Goal: Task Accomplishment & Management: Manage account settings

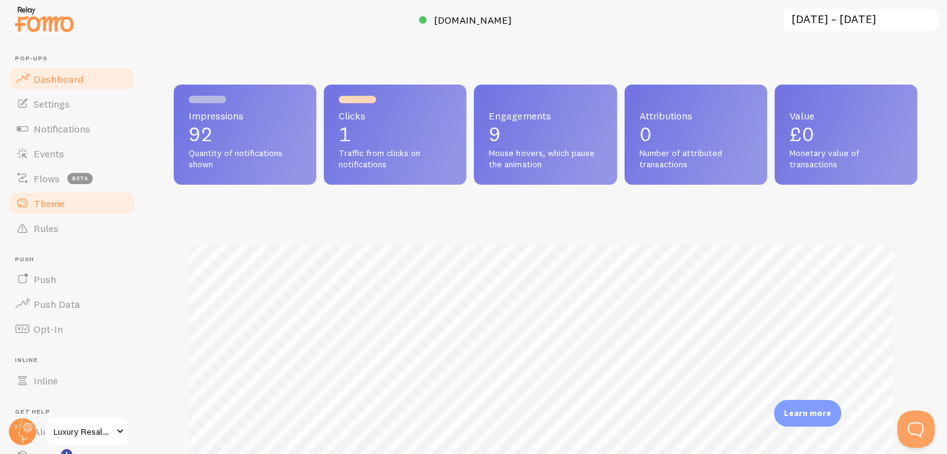
click at [71, 205] on link "Theme" at bounding box center [71, 203] width 128 height 25
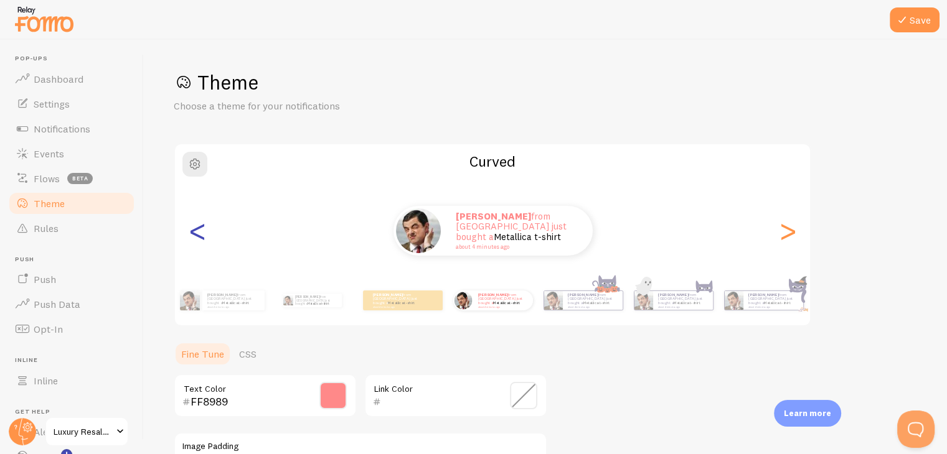
click at [200, 235] on div "<" at bounding box center [197, 231] width 15 height 90
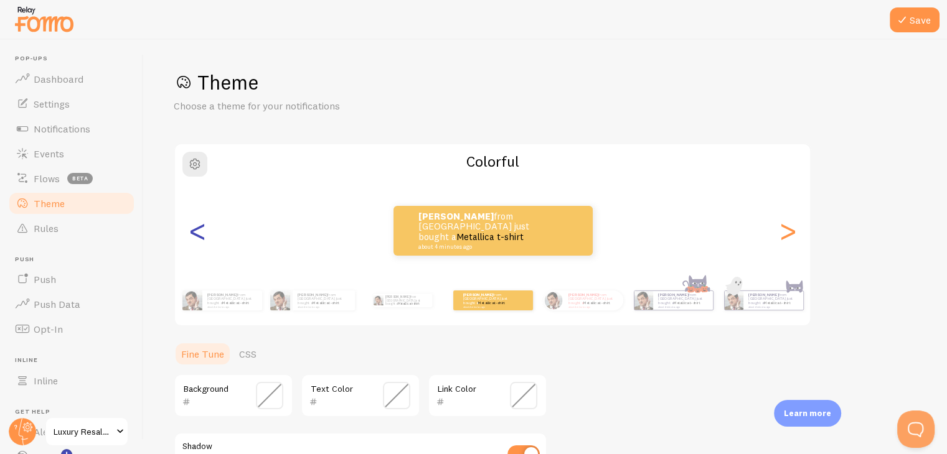
click at [200, 235] on div "<" at bounding box center [197, 231] width 15 height 90
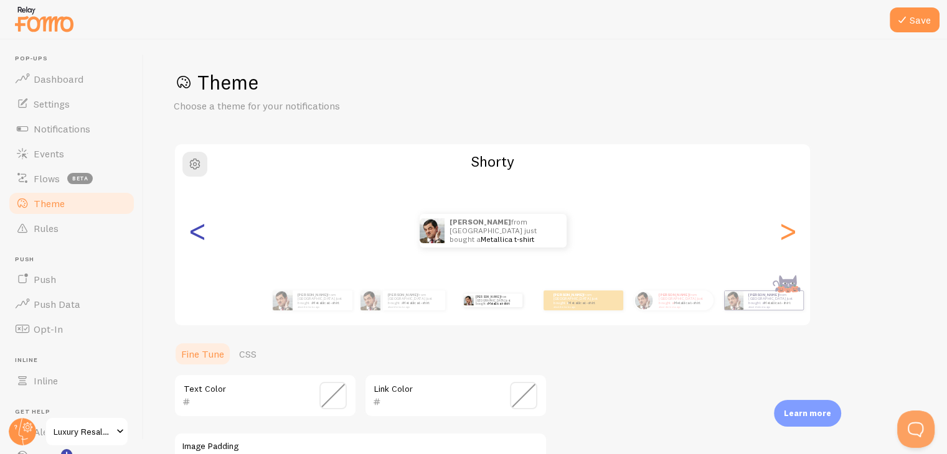
click at [200, 235] on div "<" at bounding box center [197, 231] width 15 height 90
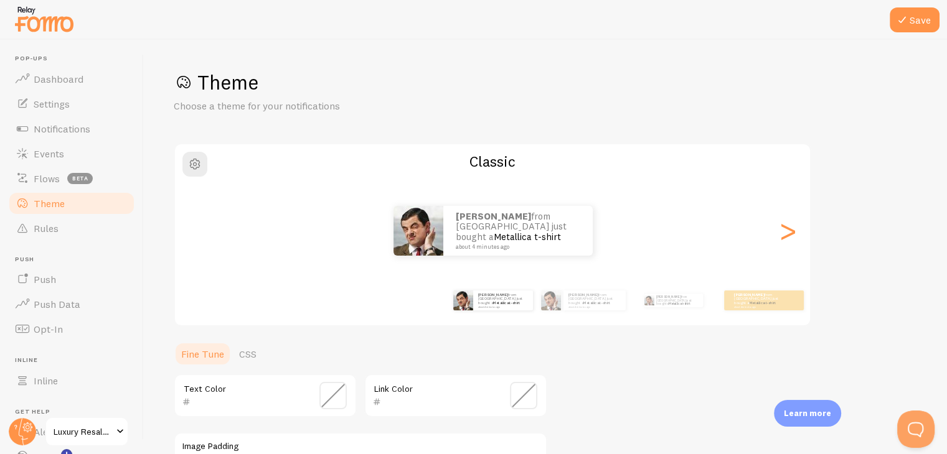
click at [200, 235] on div "[PERSON_NAME] from [GEOGRAPHIC_DATA] just bought a Metallica t-shirt about 4 mi…" at bounding box center [492, 231] width 635 height 90
click at [200, 235] on div "[PERSON_NAME] from [GEOGRAPHIC_DATA] just bought a Metallica t-shirt about 4 mi…" at bounding box center [493, 231] width 636 height 50
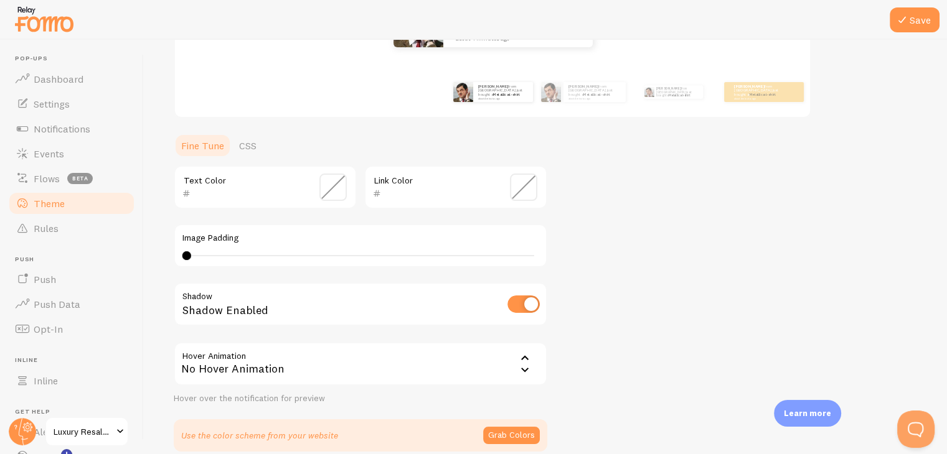
scroll to position [265, 0]
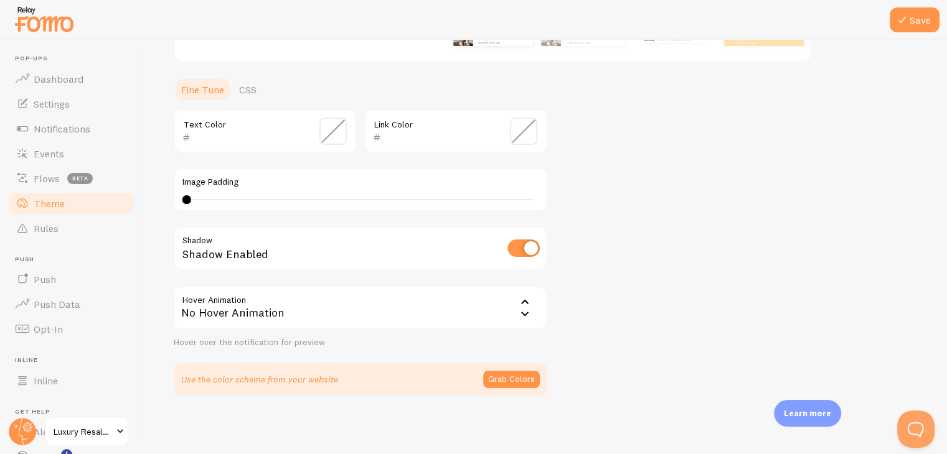
click at [525, 313] on icon at bounding box center [524, 314] width 7 height 4
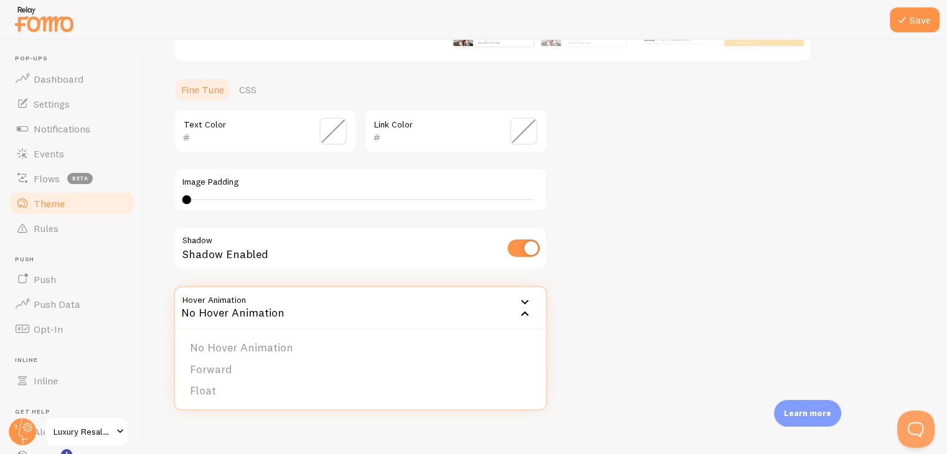
click at [525, 313] on icon at bounding box center [524, 314] width 15 height 15
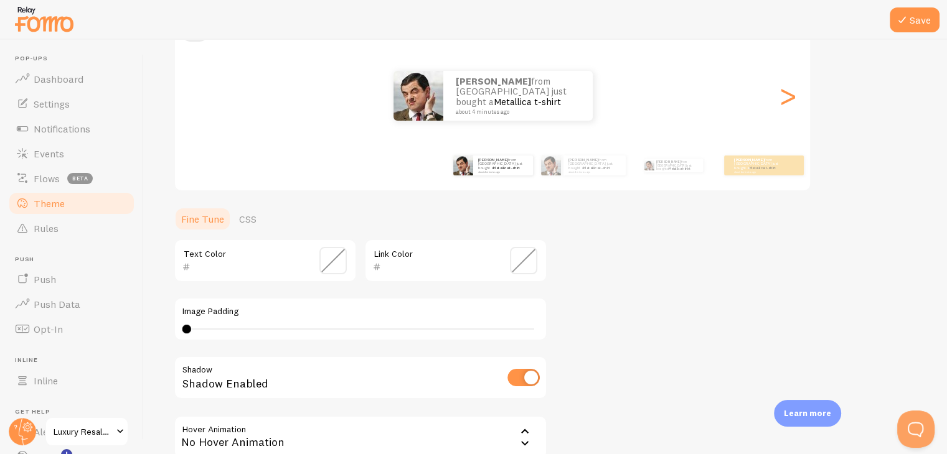
scroll to position [0, 0]
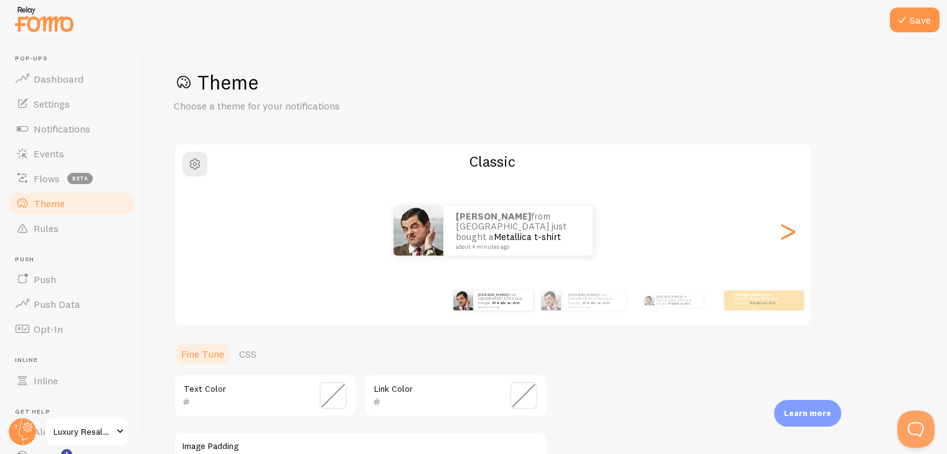
click at [331, 392] on span at bounding box center [332, 395] width 27 height 27
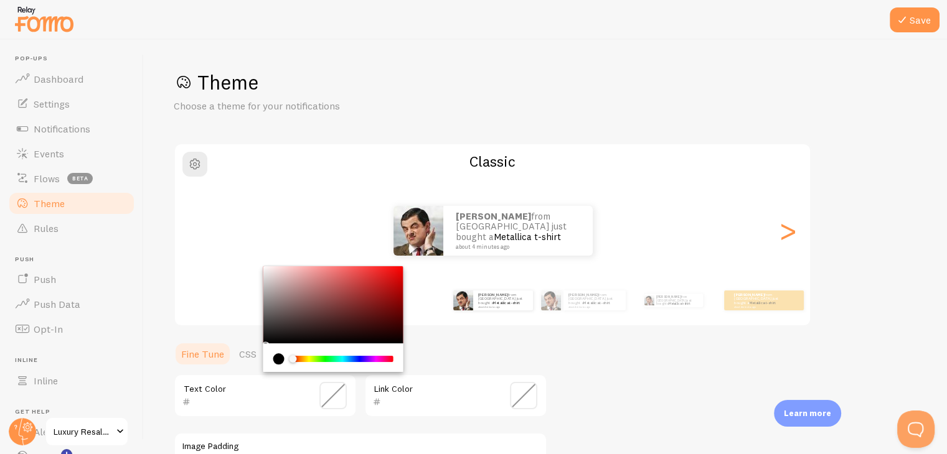
click at [367, 275] on div "Chrome color picker" at bounding box center [333, 304] width 140 height 77
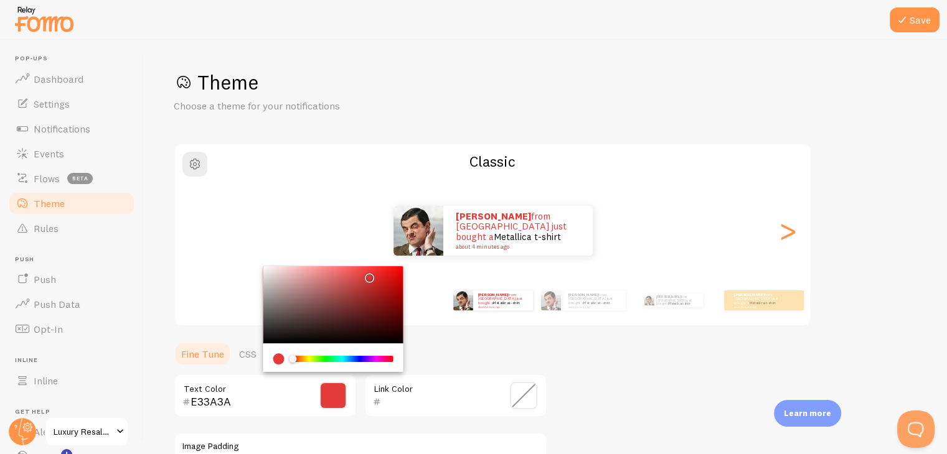
click at [266, 336] on div "Chrome color picker" at bounding box center [333, 304] width 140 height 77
type input "171717"
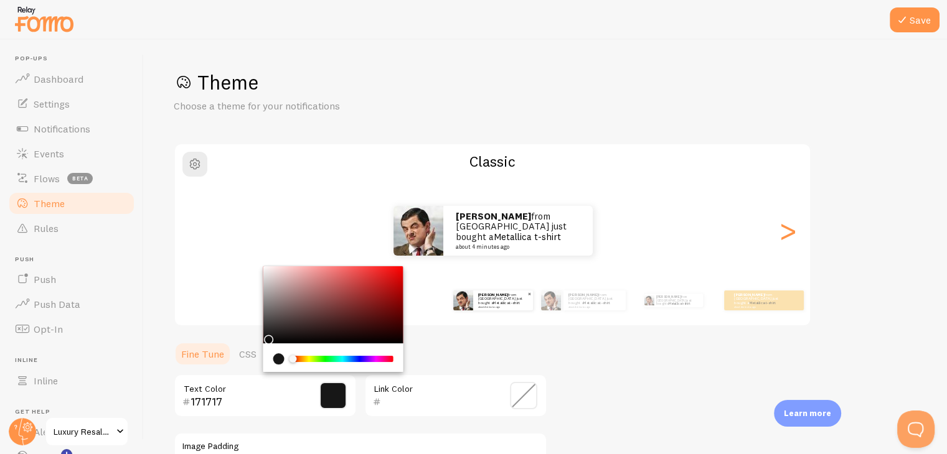
click at [494, 306] on small "about 4 minutes ago" at bounding box center [502, 307] width 49 height 2
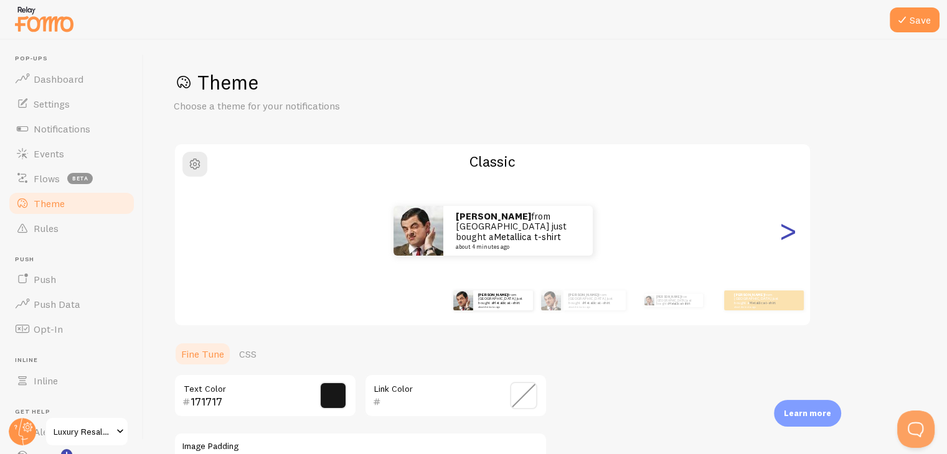
click at [786, 238] on div ">" at bounding box center [787, 231] width 15 height 90
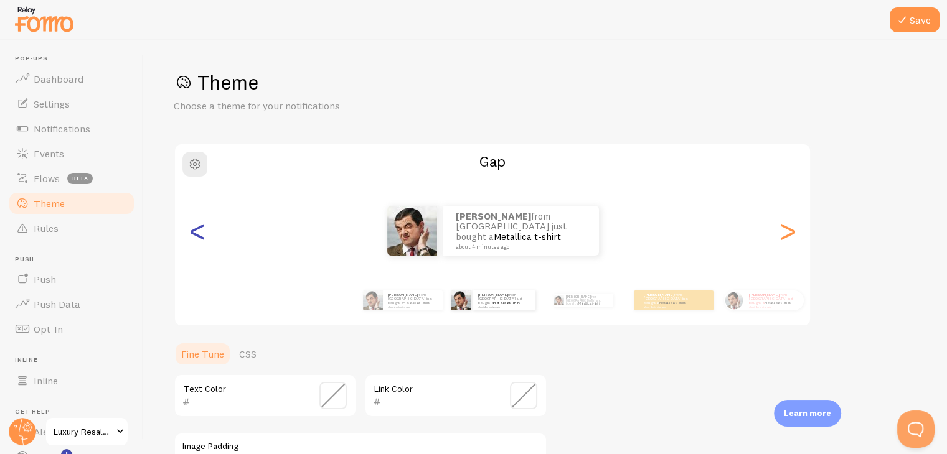
click at [194, 237] on div "<" at bounding box center [197, 231] width 15 height 90
type input "171717"
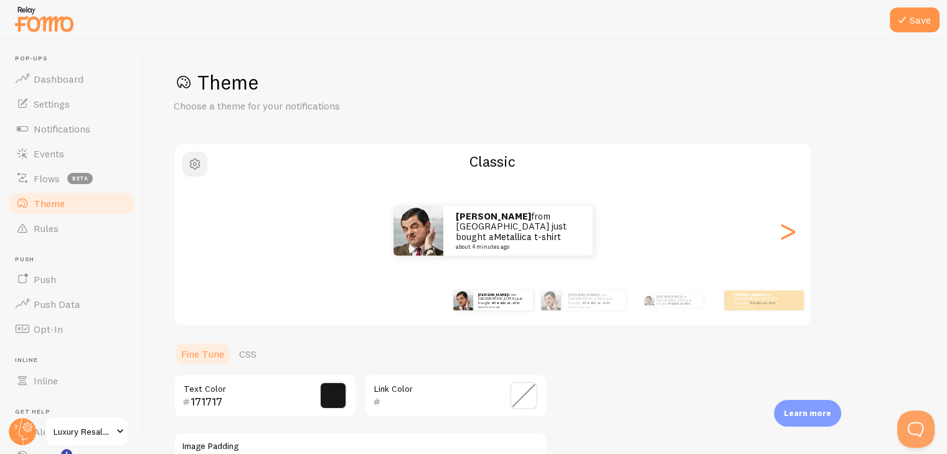
click at [191, 164] on span "button" at bounding box center [194, 164] width 15 height 15
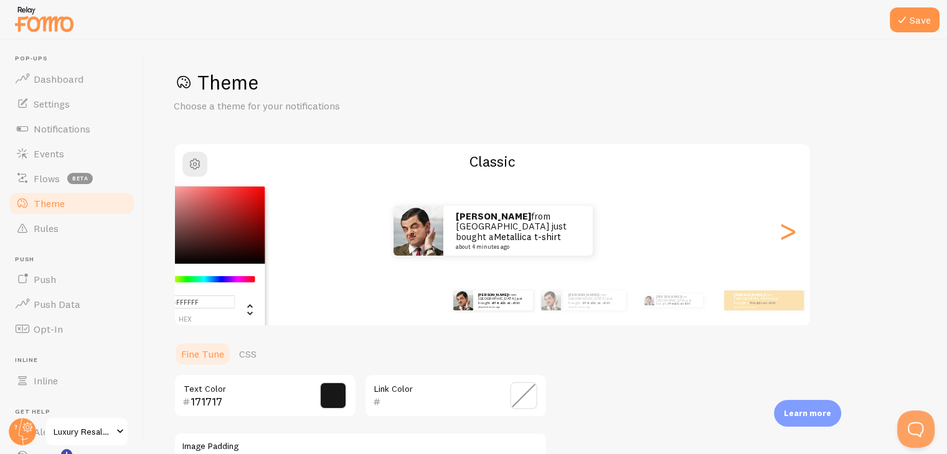
click at [247, 199] on div "Chrome color picker" at bounding box center [195, 225] width 140 height 77
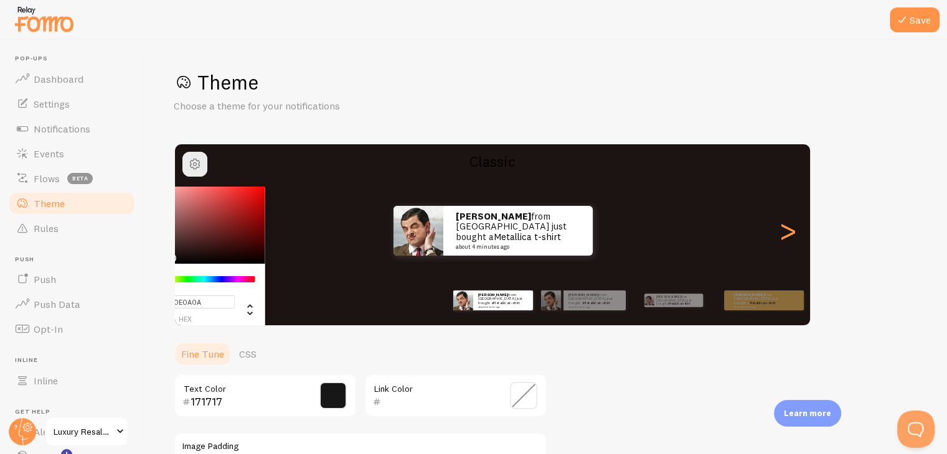
type input "#000000"
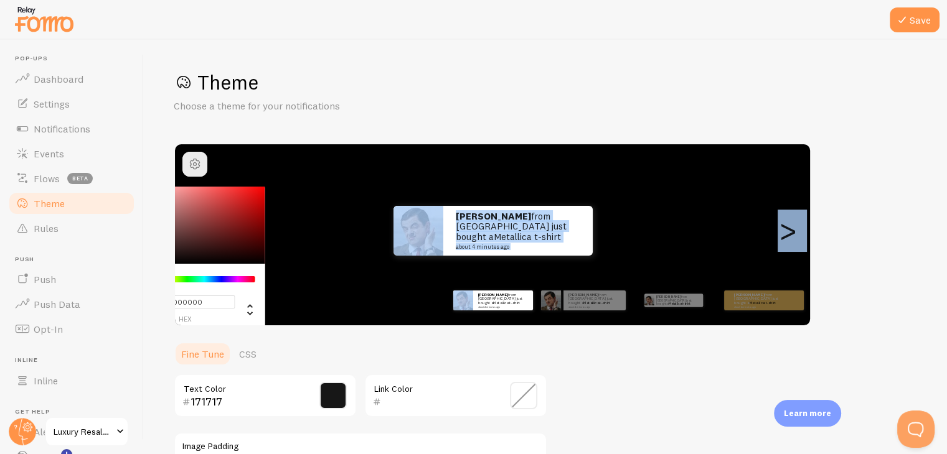
drag, startPoint x: 249, startPoint y: 200, endPoint x: 152, endPoint y: 276, distance: 123.3
click at [152, 276] on div "Save Theme Choose a theme for your notifications #000000 hex 0 r 0 g 0 b 0 h 0%…" at bounding box center [545, 247] width 803 height 415
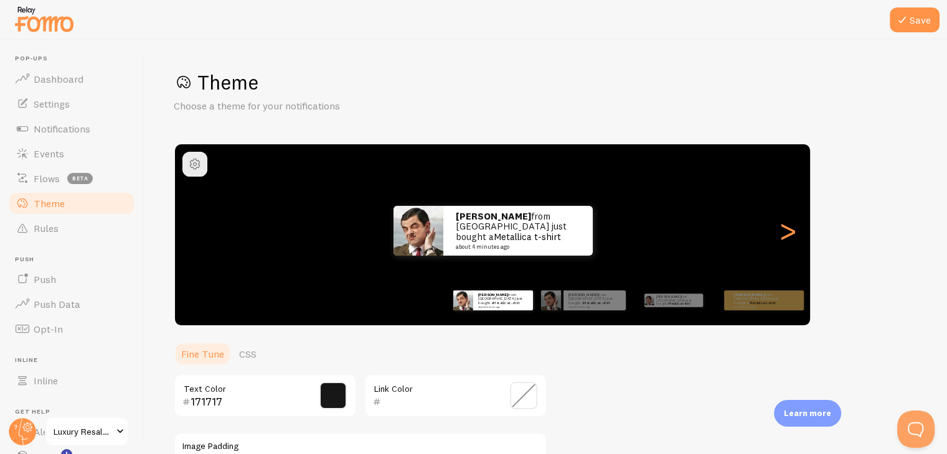
click at [607, 364] on div "Theme Choose a theme for your notifications Classic [PERSON_NAME] from [GEOGRAP…" at bounding box center [545, 365] width 743 height 591
click at [526, 397] on span at bounding box center [523, 395] width 27 height 27
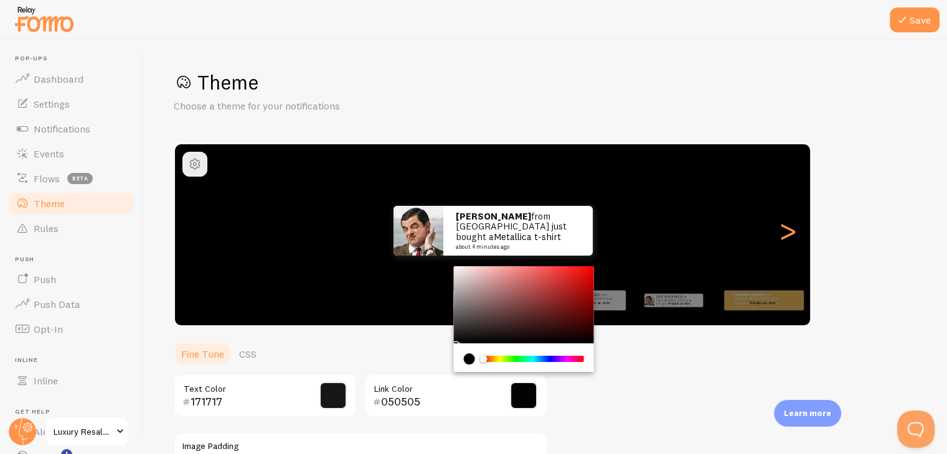
type input "030303"
click at [454, 342] on div "Chrome color picker" at bounding box center [524, 304] width 140 height 77
click at [652, 390] on div "Theme Choose a theme for your notifications Classic [PERSON_NAME] from [GEOGRAP…" at bounding box center [545, 365] width 743 height 591
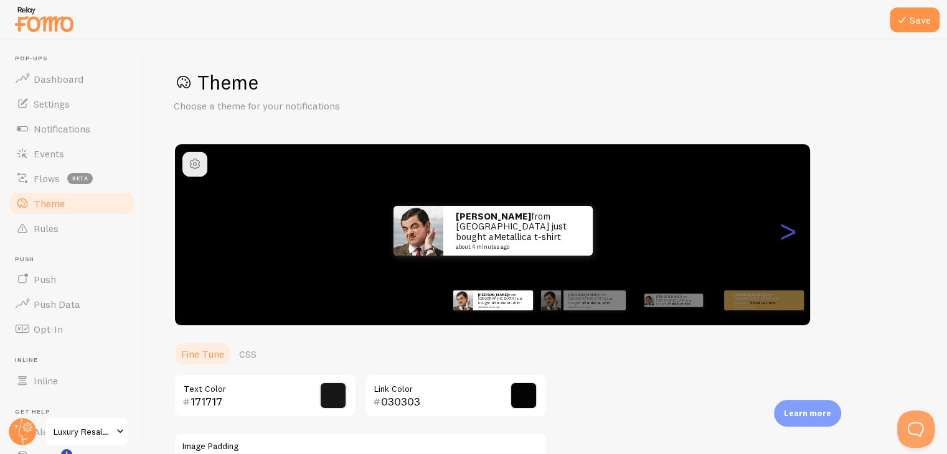
click at [793, 233] on div ">" at bounding box center [787, 231] width 15 height 90
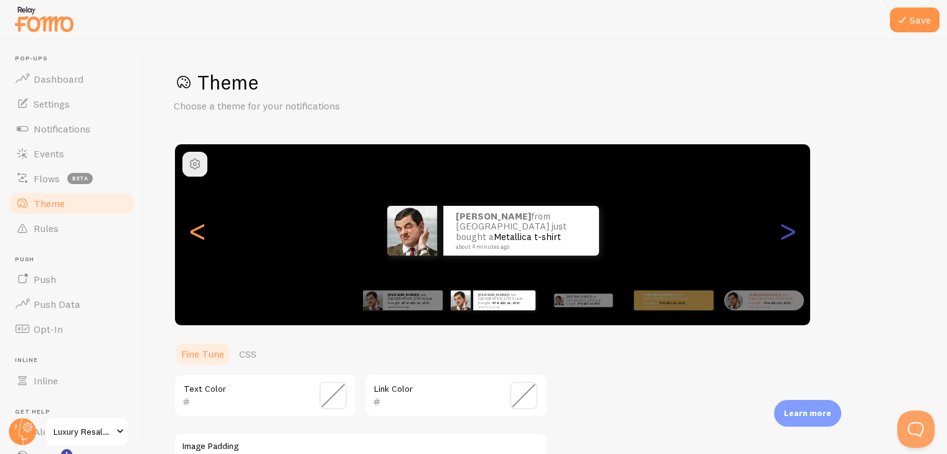
click at [793, 233] on div ">" at bounding box center [787, 231] width 15 height 90
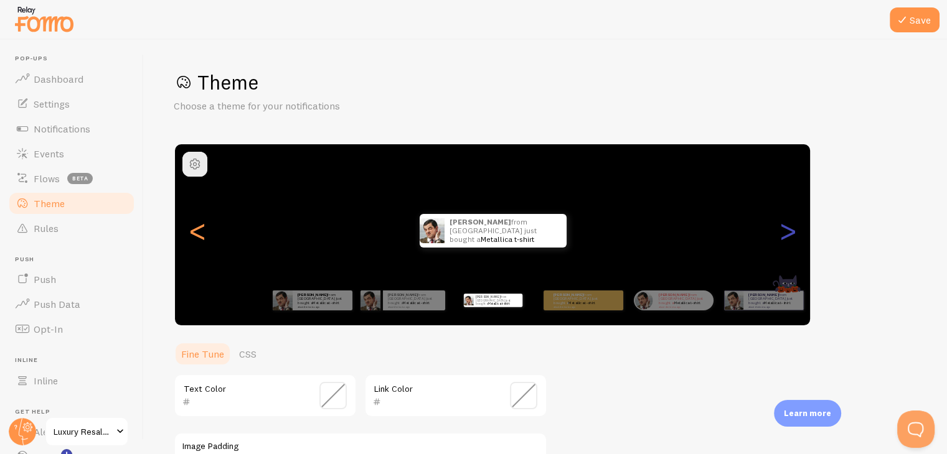
click at [793, 233] on div ">" at bounding box center [787, 231] width 15 height 90
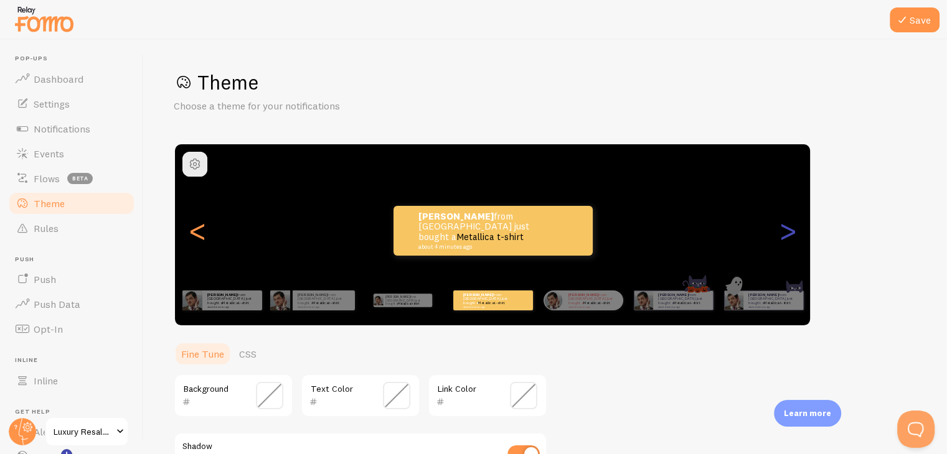
click at [793, 233] on div ">" at bounding box center [787, 231] width 15 height 90
type input "FF8989"
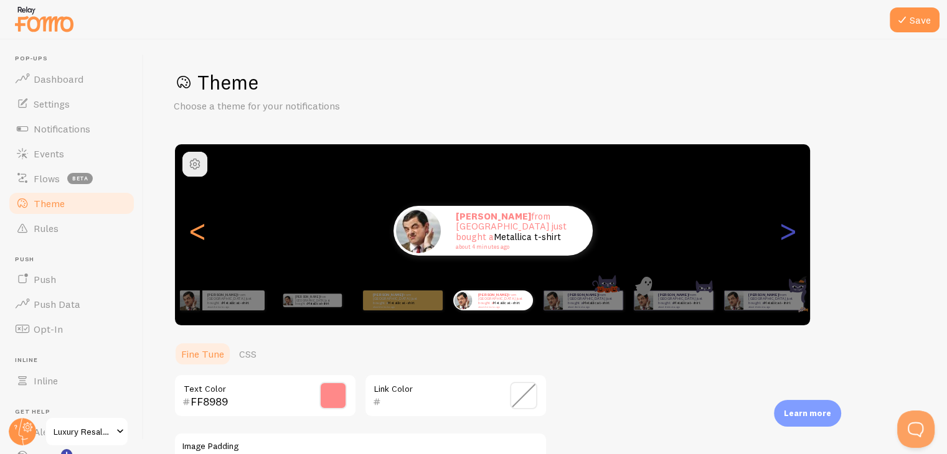
click at [793, 233] on div ">" at bounding box center [787, 231] width 15 height 90
type input "0"
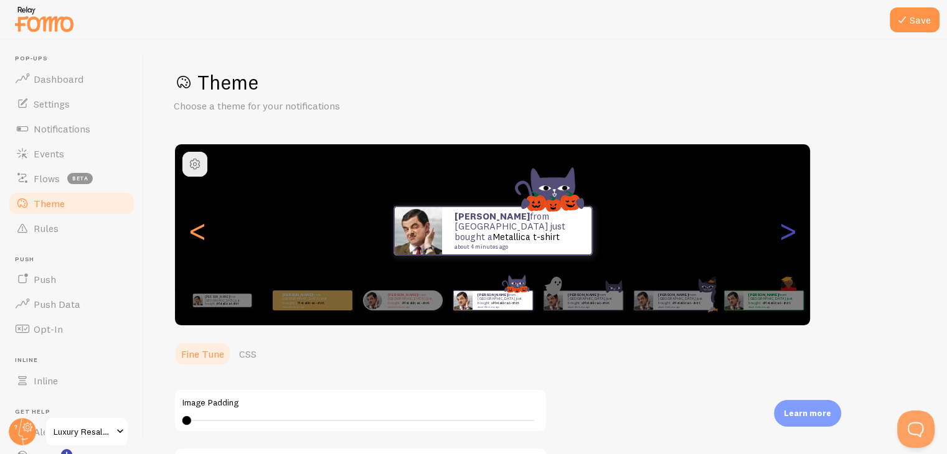
click at [793, 233] on div ">" at bounding box center [787, 231] width 15 height 90
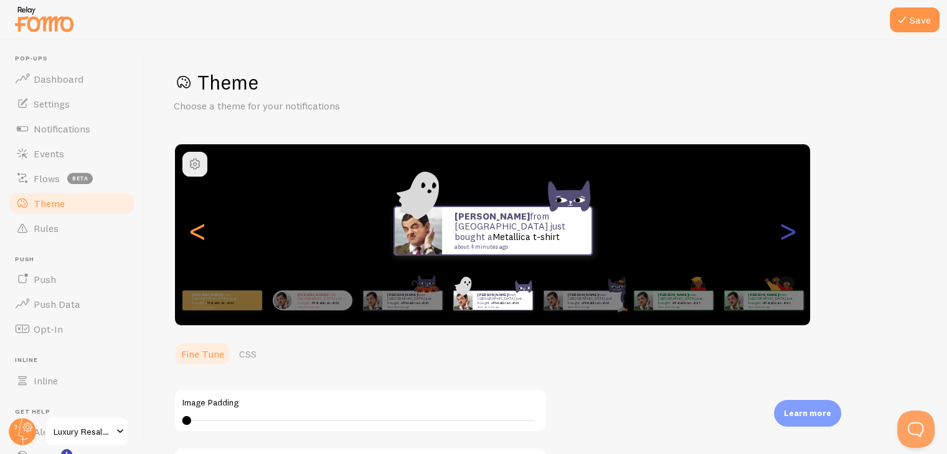
click at [793, 233] on div ">" at bounding box center [787, 231] width 15 height 90
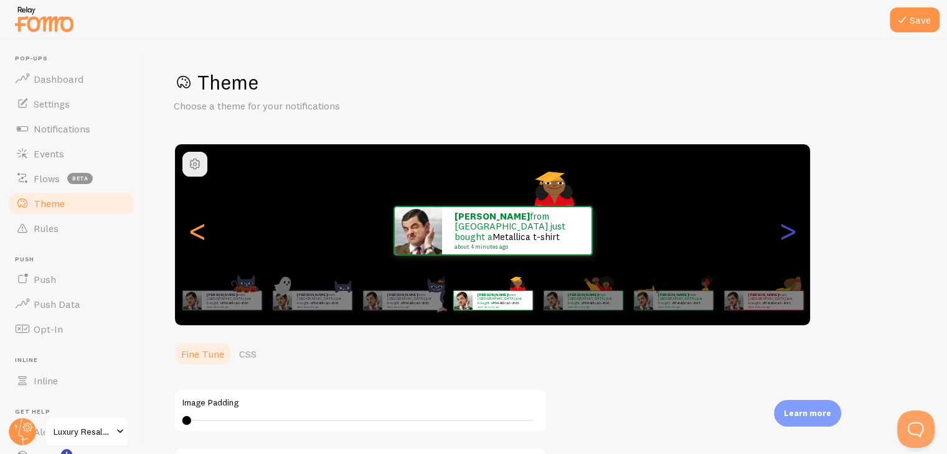
click at [793, 233] on div ">" at bounding box center [787, 231] width 15 height 90
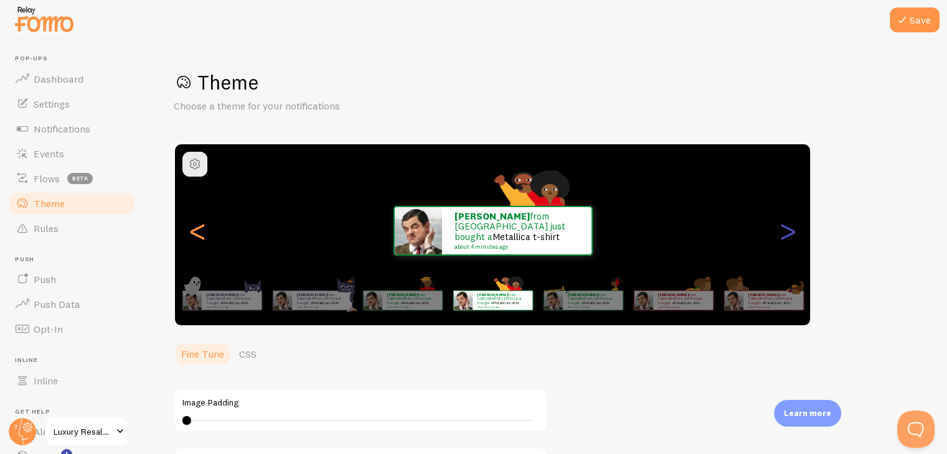
click at [793, 233] on div ">" at bounding box center [787, 231] width 15 height 90
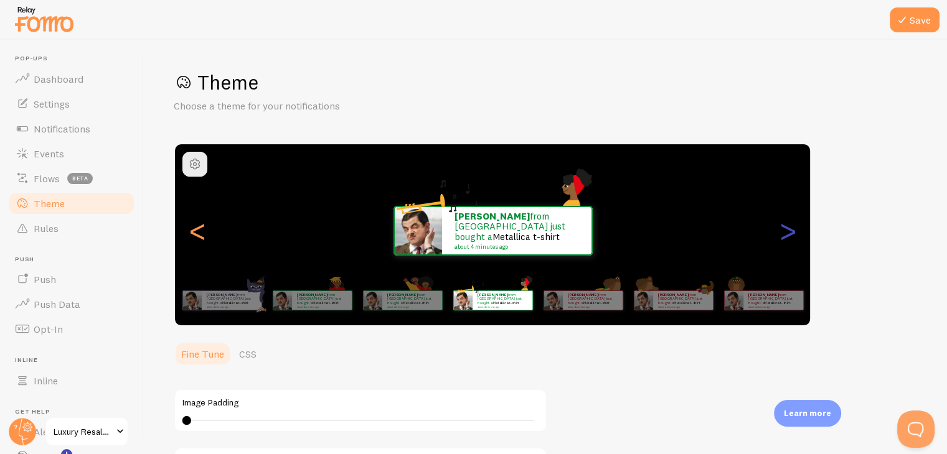
click at [793, 233] on div ">" at bounding box center [787, 231] width 15 height 90
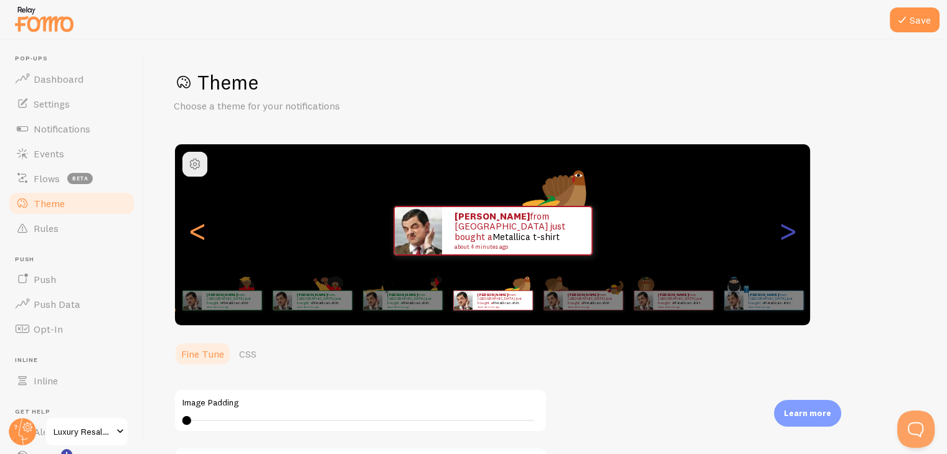
click at [793, 233] on div ">" at bounding box center [787, 231] width 15 height 90
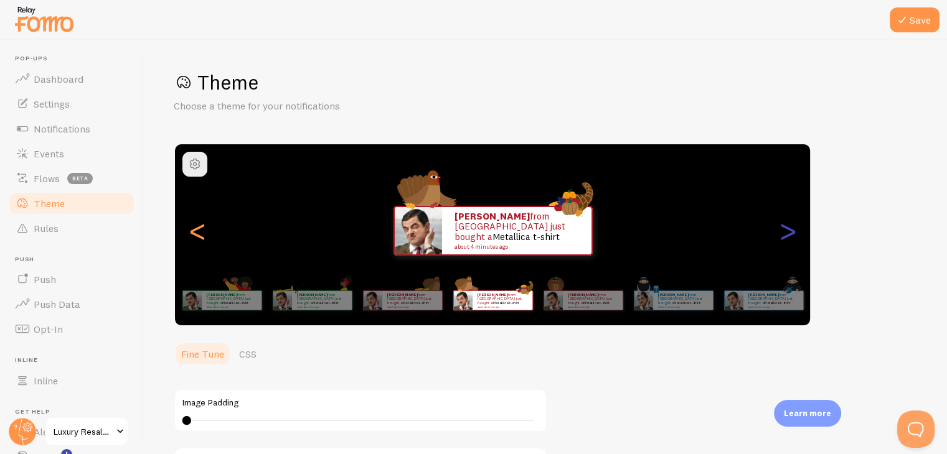
click at [793, 233] on div ">" at bounding box center [787, 231] width 15 height 90
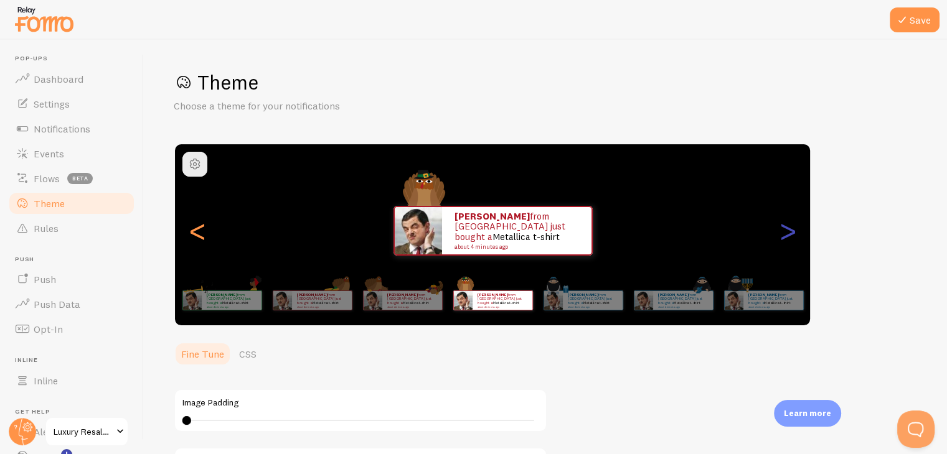
click at [793, 233] on div ">" at bounding box center [787, 231] width 15 height 90
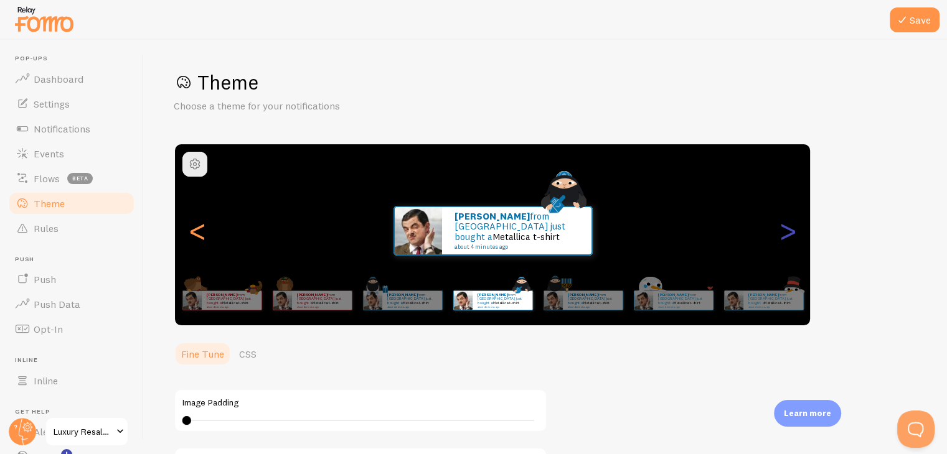
click at [793, 233] on div ">" at bounding box center [787, 231] width 15 height 90
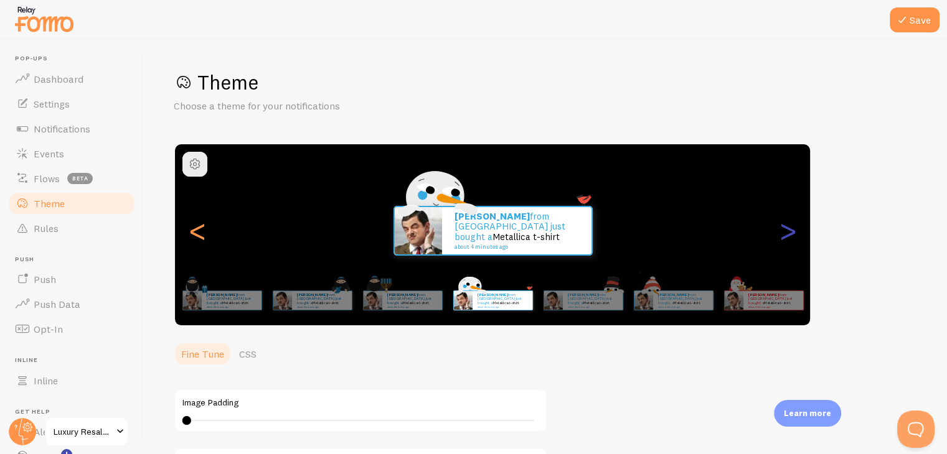
click at [793, 233] on div ">" at bounding box center [787, 231] width 15 height 90
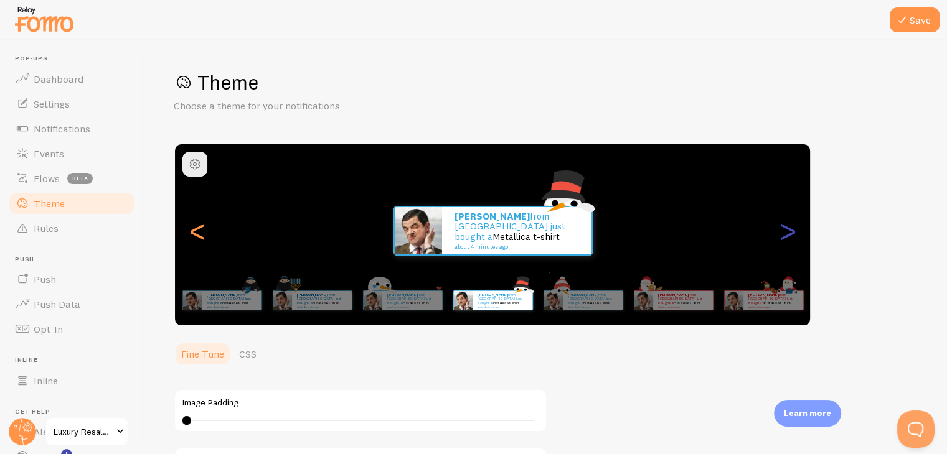
click at [793, 233] on div ">" at bounding box center [787, 231] width 15 height 90
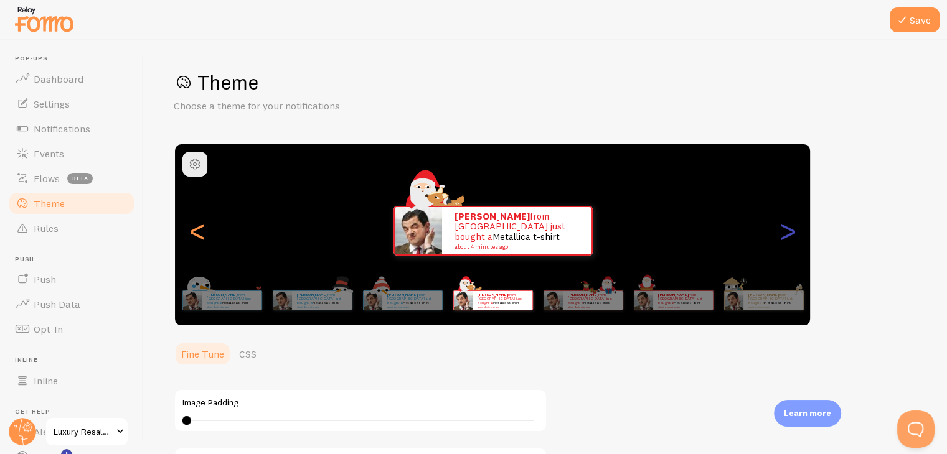
click at [793, 233] on div ">" at bounding box center [787, 231] width 15 height 90
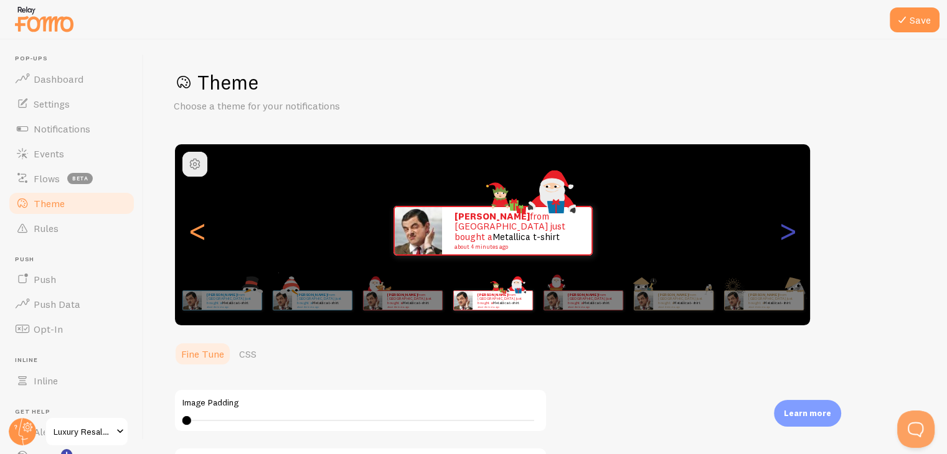
click at [793, 233] on div ">" at bounding box center [787, 231] width 15 height 90
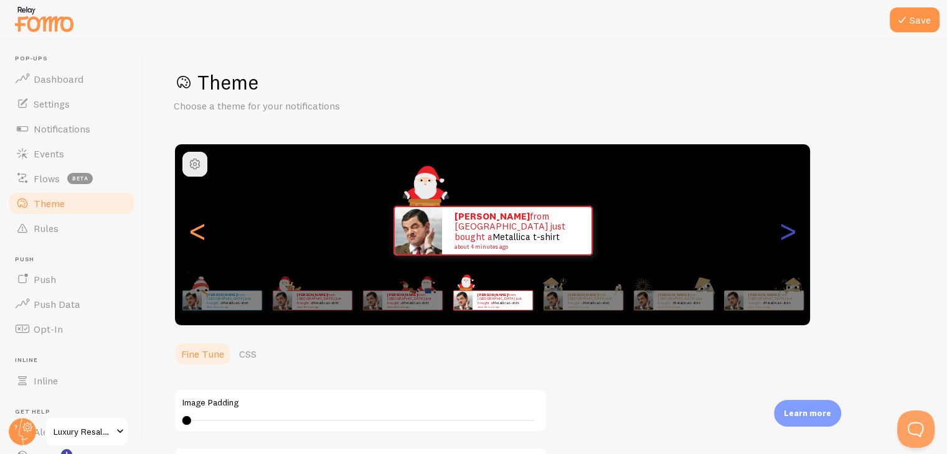
click at [793, 233] on div ">" at bounding box center [787, 231] width 15 height 90
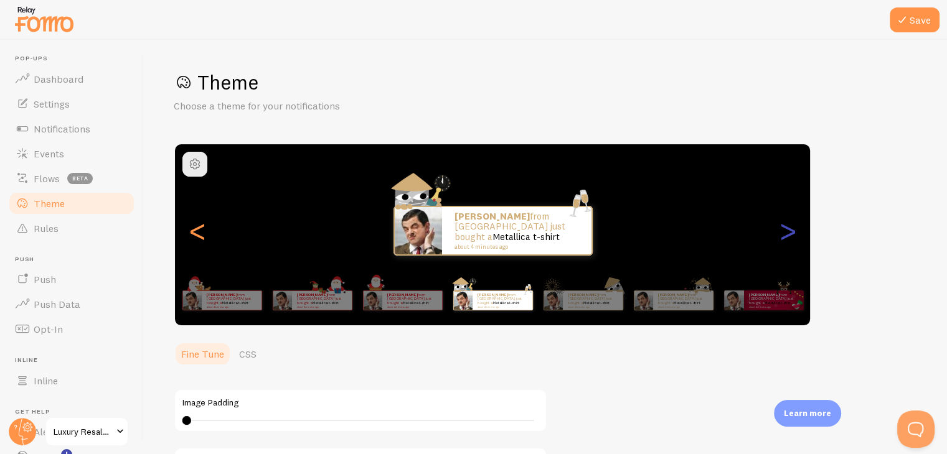
click at [793, 233] on div ">" at bounding box center [787, 231] width 15 height 90
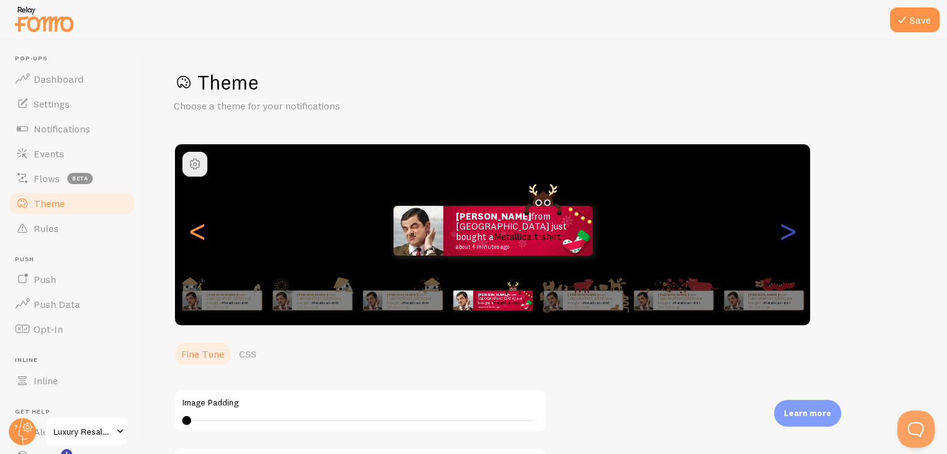
click at [793, 233] on div ">" at bounding box center [787, 231] width 15 height 90
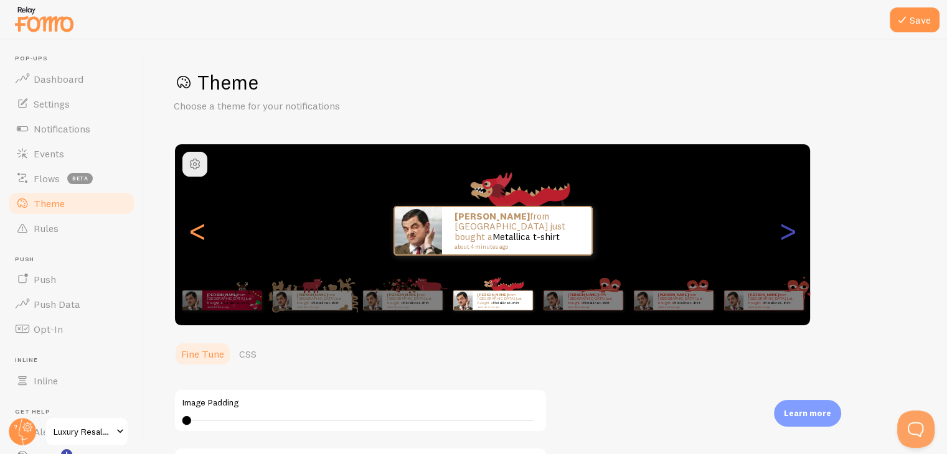
click at [793, 233] on div ">" at bounding box center [787, 231] width 15 height 90
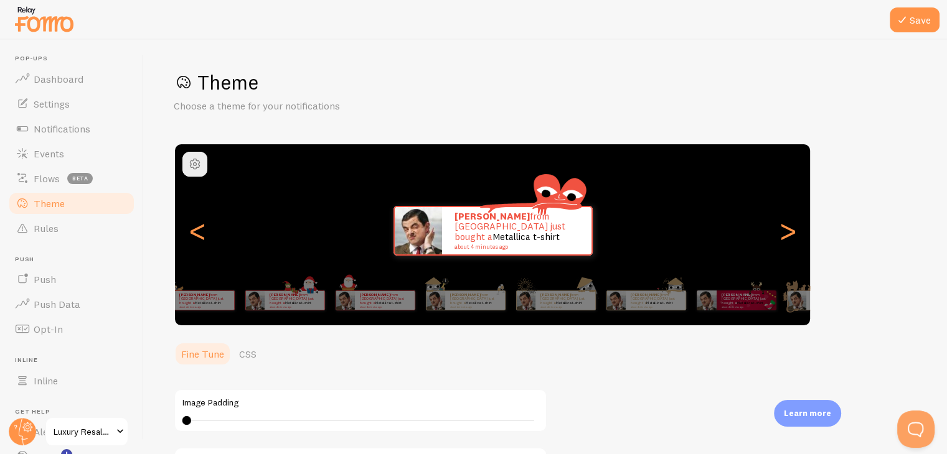
click at [947, 408] on html "Pop-ups Dashboard Settings Notifications Events Flows beta Theme Rules [GEOGRAP…" at bounding box center [473, 227] width 947 height 454
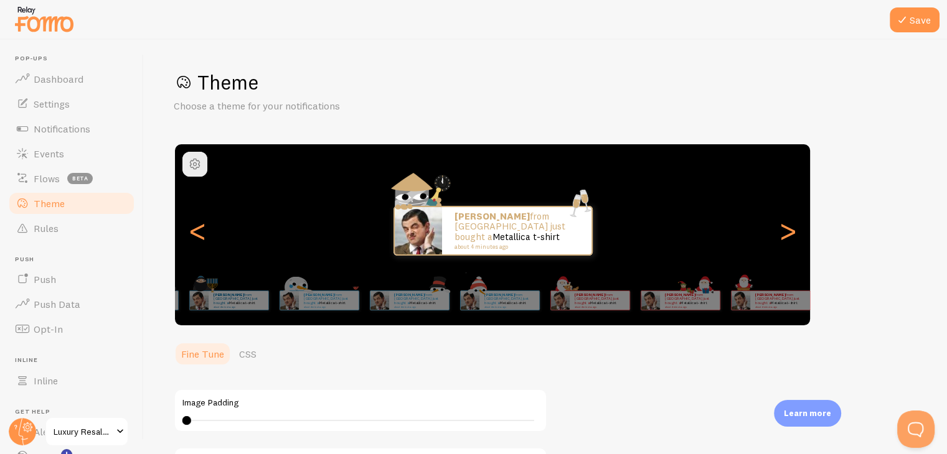
click at [947, 324] on html "Pop-ups Dashboard Settings Notifications Events Flows beta Theme Rules [GEOGRAP…" at bounding box center [473, 227] width 947 height 454
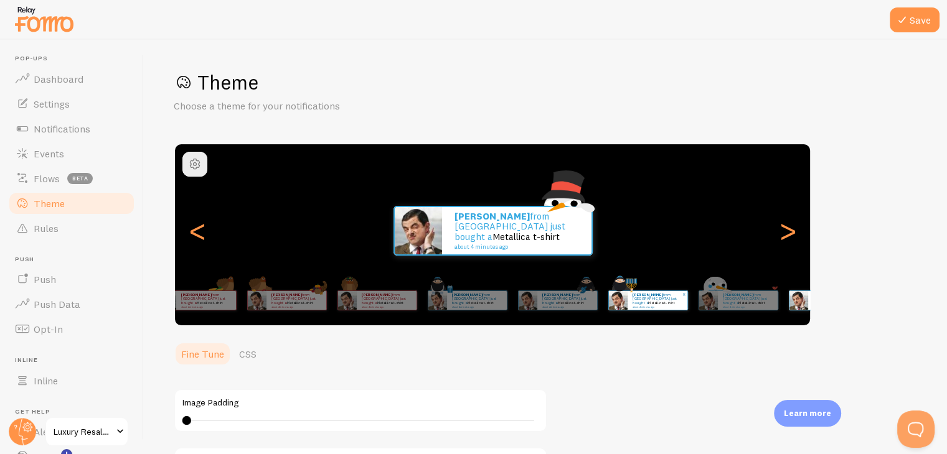
click at [693, 385] on div "Theme Choose a theme for your notifications Winter: Hiding [PERSON_NAME] from […" at bounding box center [545, 343] width 743 height 547
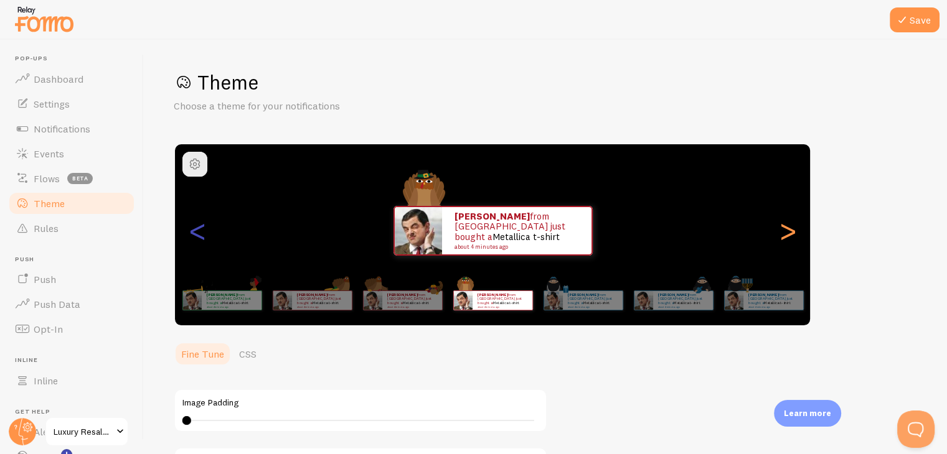
click at [198, 230] on div "<" at bounding box center [197, 231] width 15 height 90
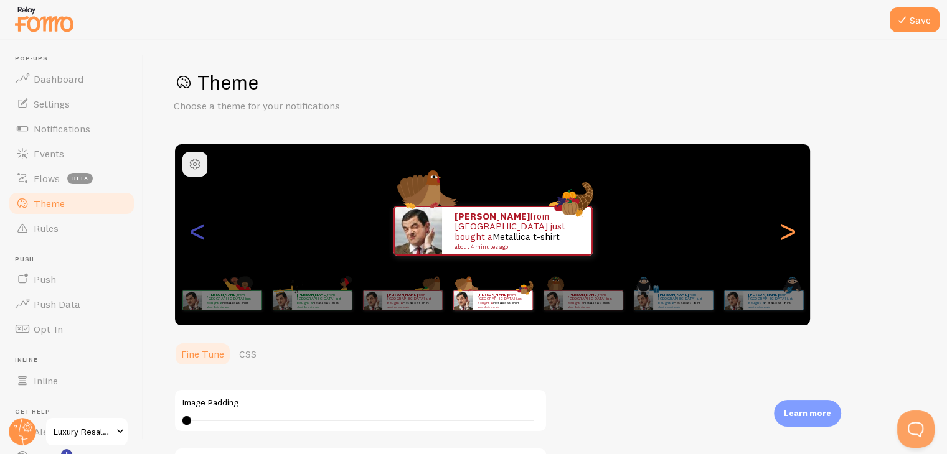
click at [198, 230] on div "<" at bounding box center [197, 231] width 15 height 90
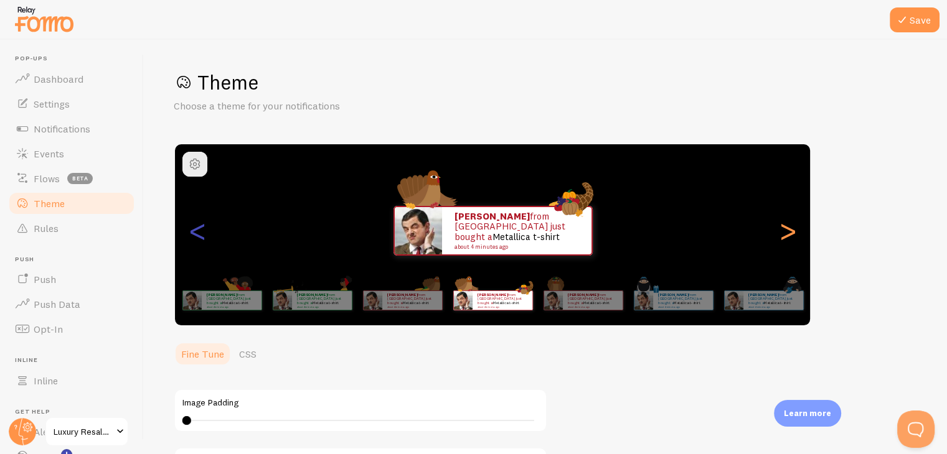
click at [198, 230] on div "<" at bounding box center [197, 231] width 15 height 90
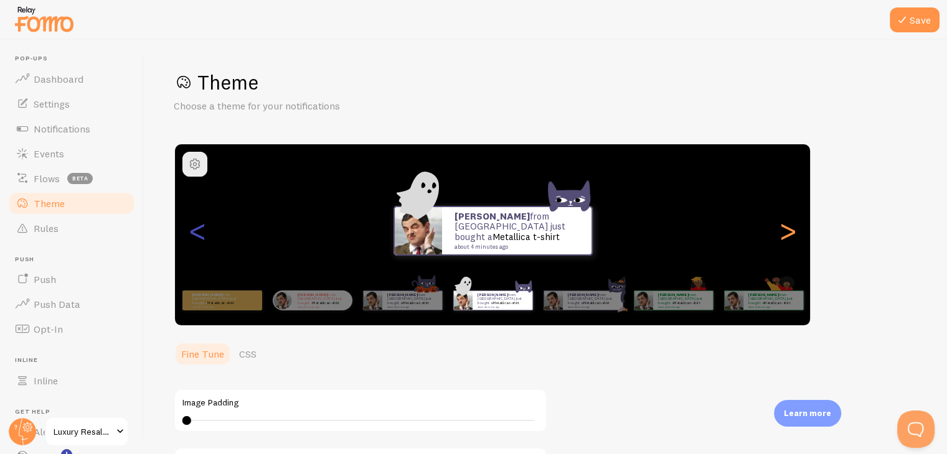
click at [198, 230] on div "<" at bounding box center [197, 231] width 15 height 90
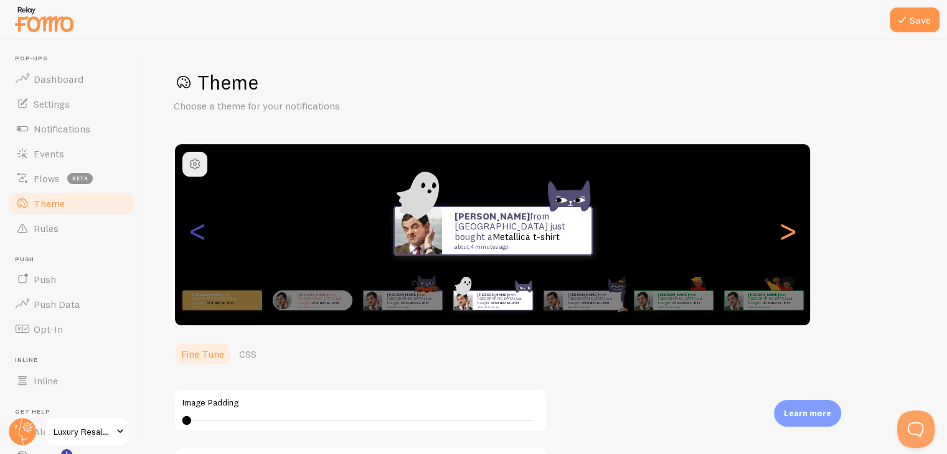
click at [198, 230] on div "<" at bounding box center [197, 231] width 15 height 90
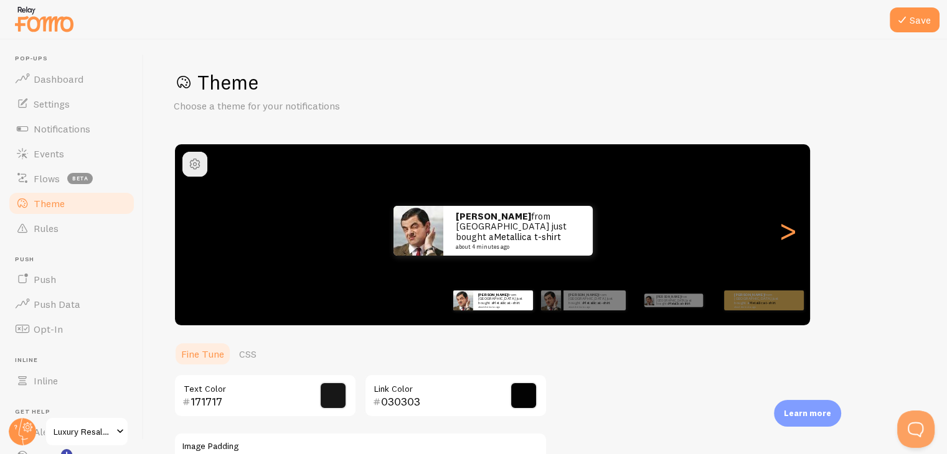
click at [198, 230] on div "<" at bounding box center [197, 231] width 15 height 90
click at [633, 380] on div "Theme Choose a theme for your notifications Classic [PERSON_NAME] from [GEOGRAP…" at bounding box center [545, 365] width 743 height 591
click at [906, 17] on icon at bounding box center [902, 19] width 15 height 15
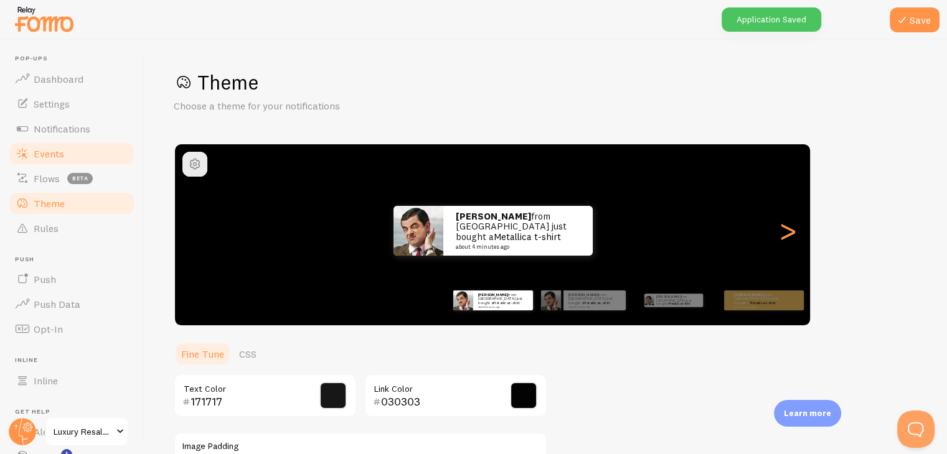
click at [42, 161] on link "Events" at bounding box center [71, 153] width 128 height 25
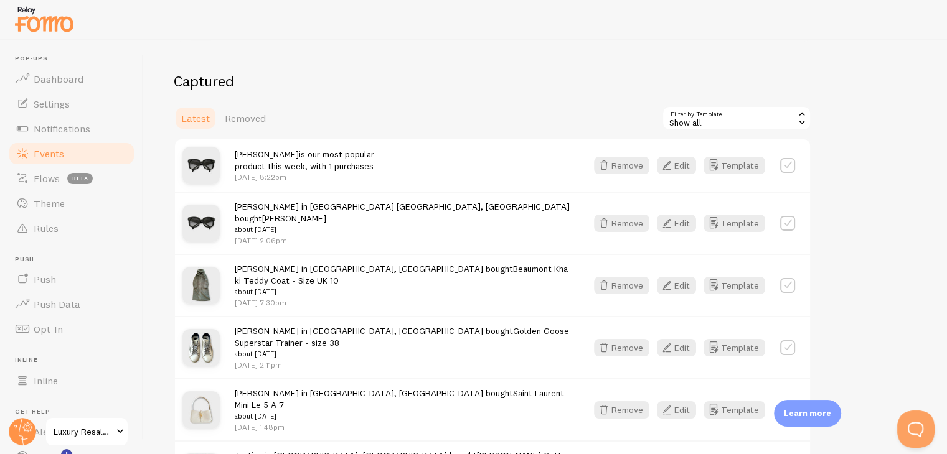
scroll to position [303, 0]
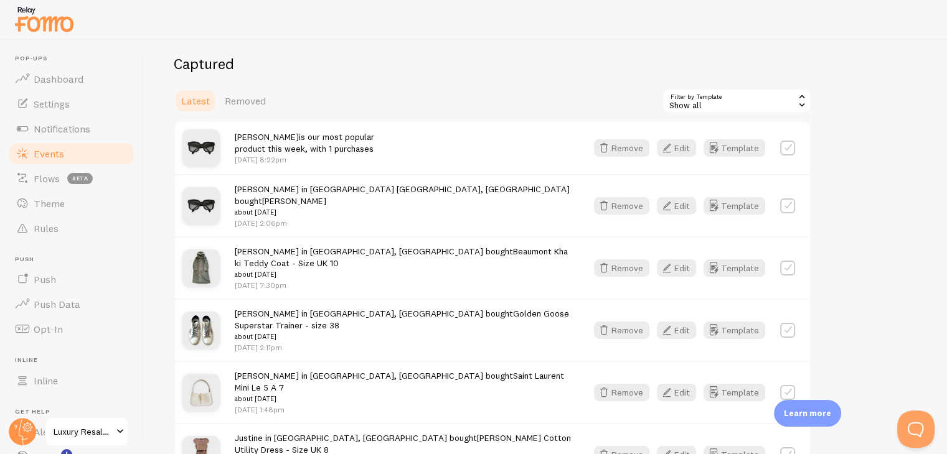
click at [789, 149] on label at bounding box center [787, 148] width 15 height 15
checkbox input "true"
click at [766, 99] on button "Remove Selected" at bounding box center [764, 100] width 93 height 17
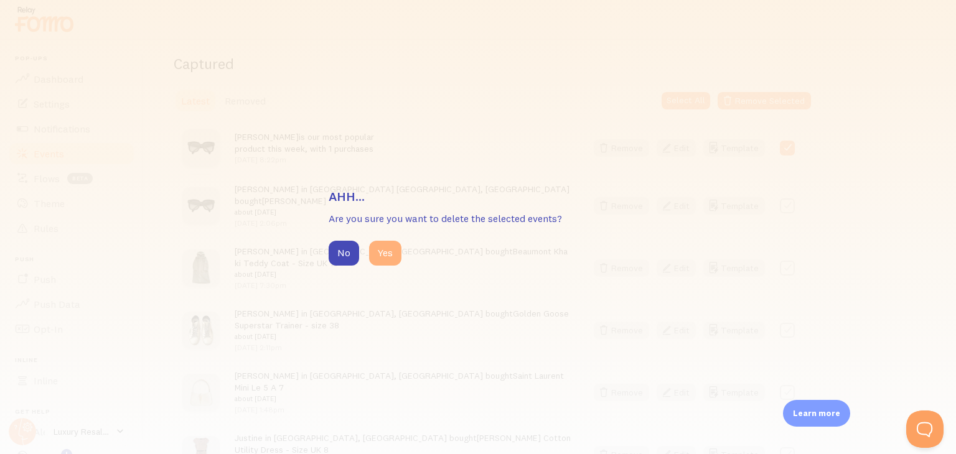
click at [382, 257] on button "Yes" at bounding box center [385, 253] width 32 height 25
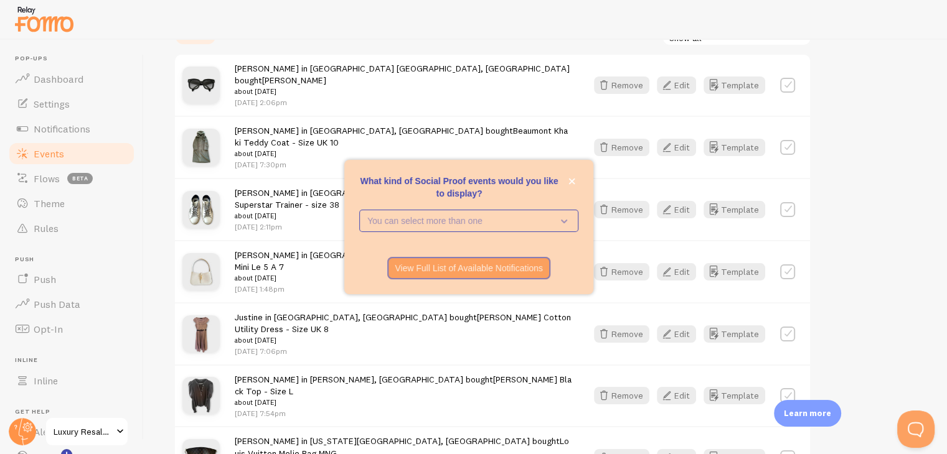
scroll to position [448, 0]
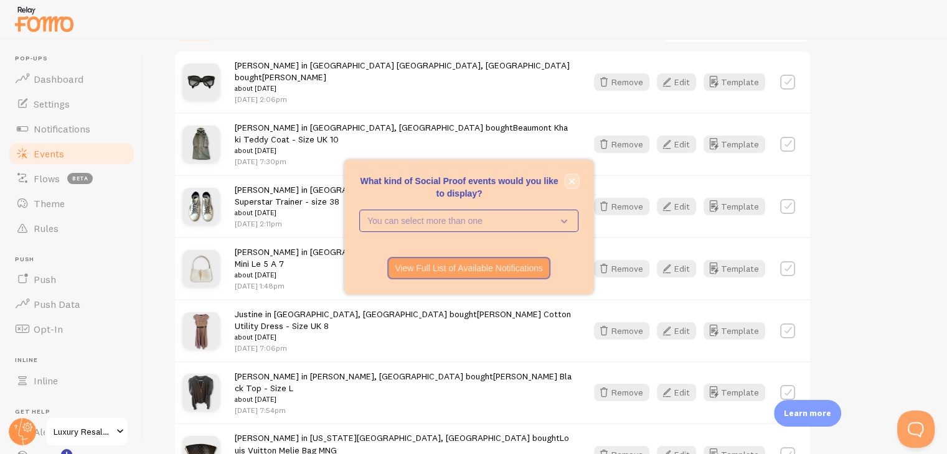
click at [572, 180] on icon "close," at bounding box center [572, 182] width 6 height 6
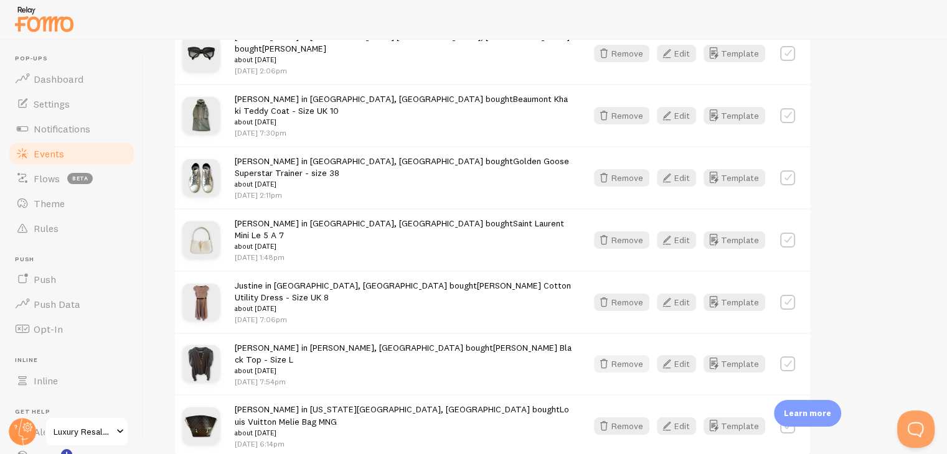
scroll to position [327, 0]
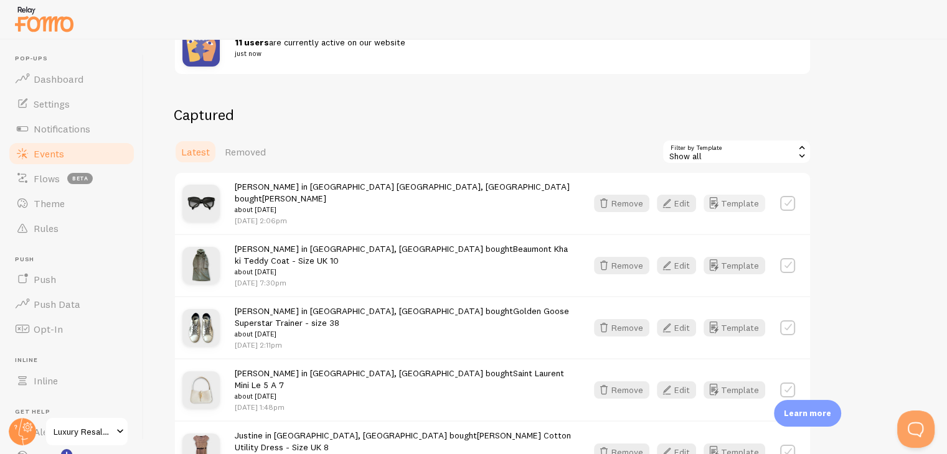
click at [721, 202] on icon "button" at bounding box center [713, 203] width 15 height 15
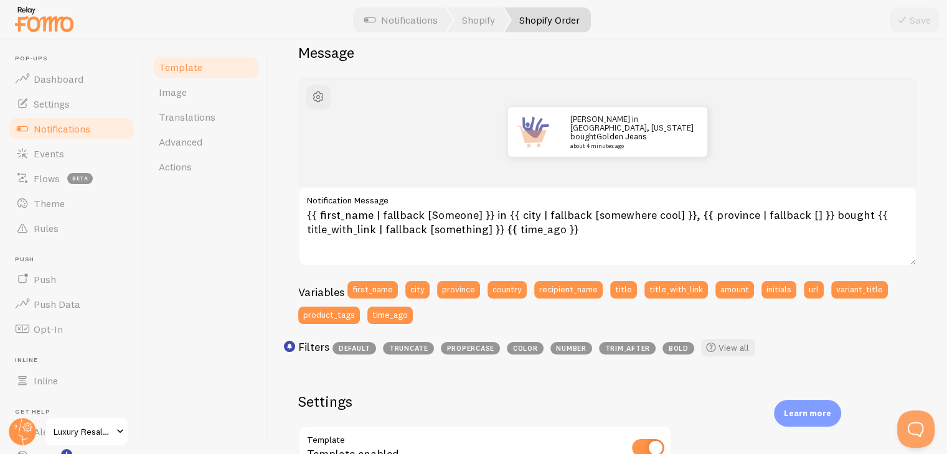
scroll to position [110, 0]
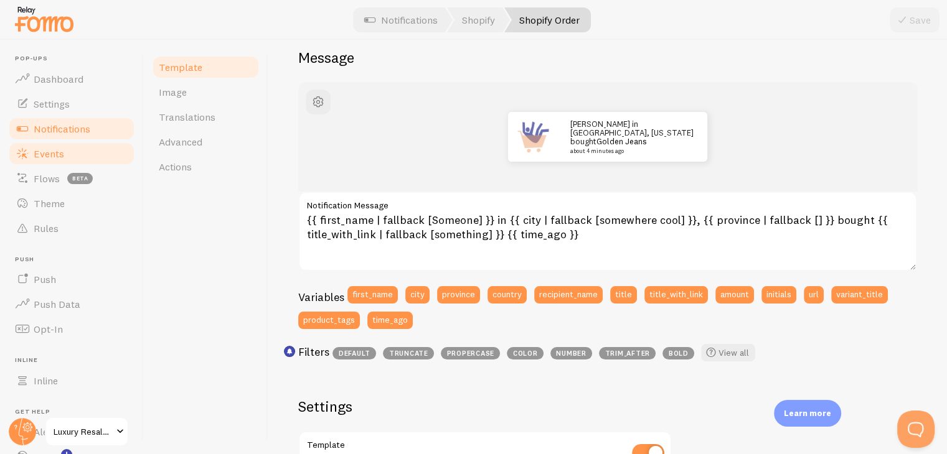
click at [47, 150] on span "Events" at bounding box center [49, 154] width 31 height 12
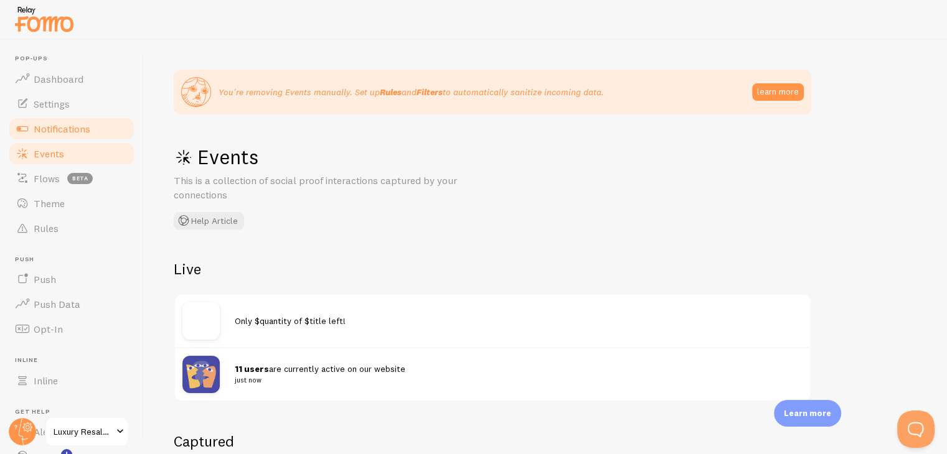
click at [41, 126] on span "Notifications" at bounding box center [62, 129] width 57 height 12
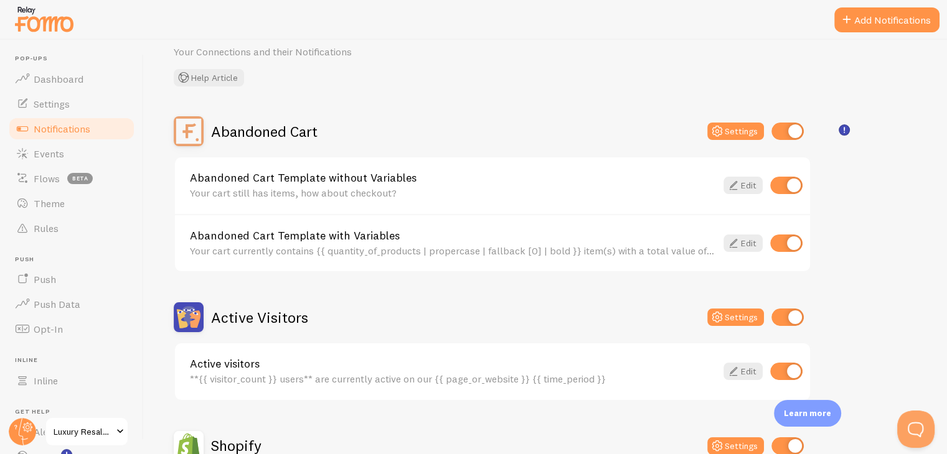
scroll to position [55, 0]
click at [787, 243] on input "checkbox" at bounding box center [786, 242] width 32 height 17
checkbox input "false"
click at [785, 186] on input "checkbox" at bounding box center [786, 184] width 32 height 17
checkbox input "false"
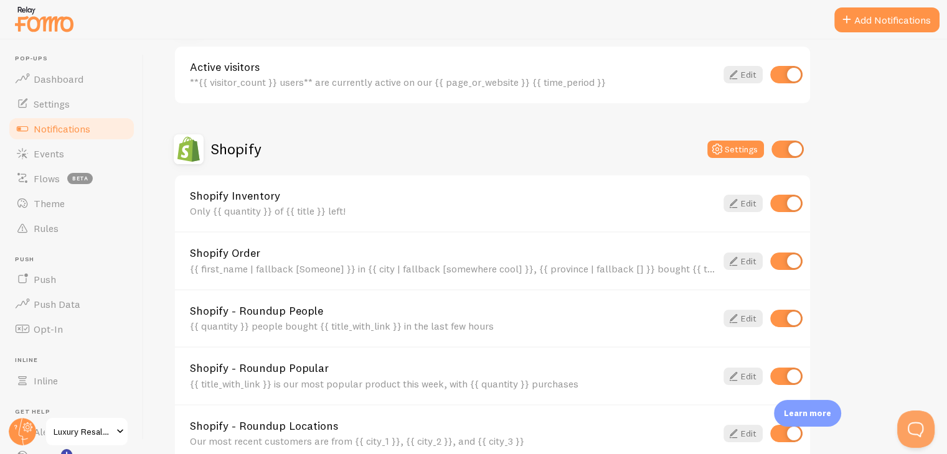
scroll to position [351, 0]
click at [789, 148] on input "checkbox" at bounding box center [787, 149] width 32 height 17
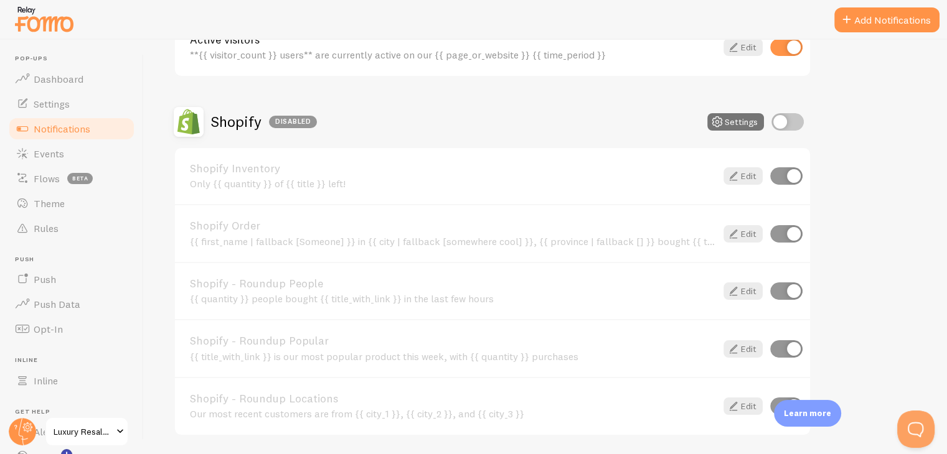
scroll to position [375, 0]
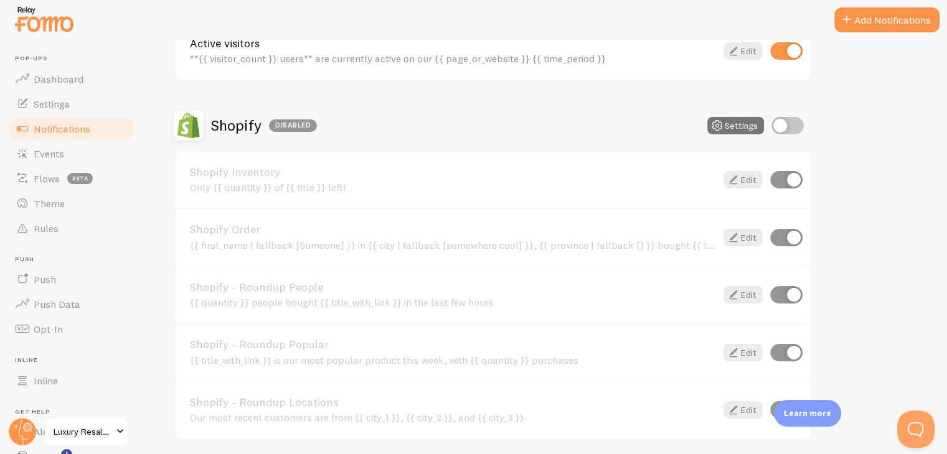
click at [779, 128] on input "checkbox" at bounding box center [787, 125] width 32 height 17
checkbox input "true"
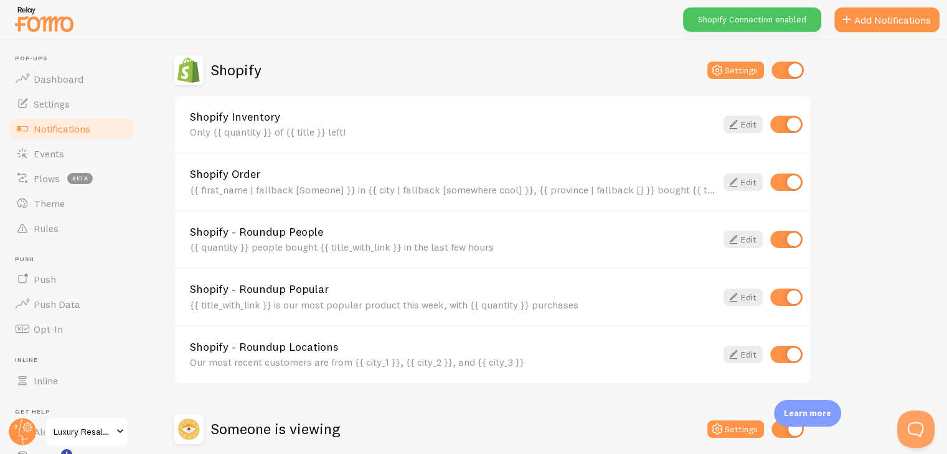
scroll to position [433, 0]
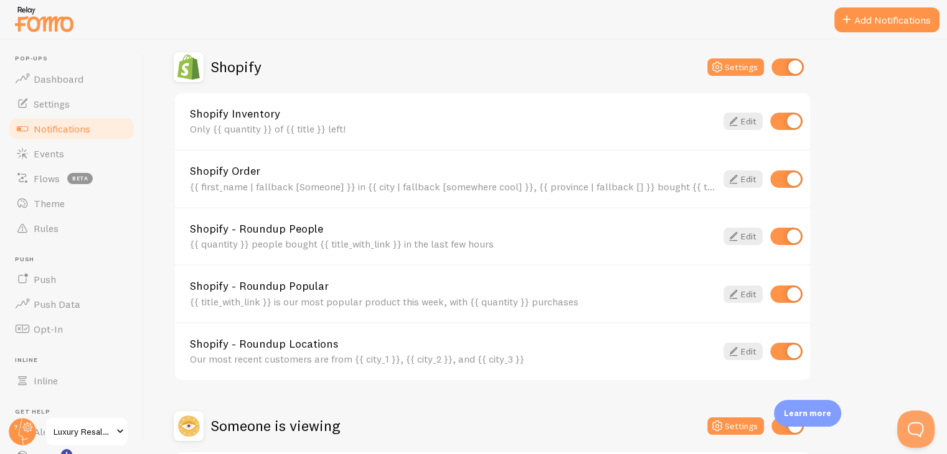
click at [791, 120] on input "checkbox" at bounding box center [786, 121] width 32 height 17
checkbox input "false"
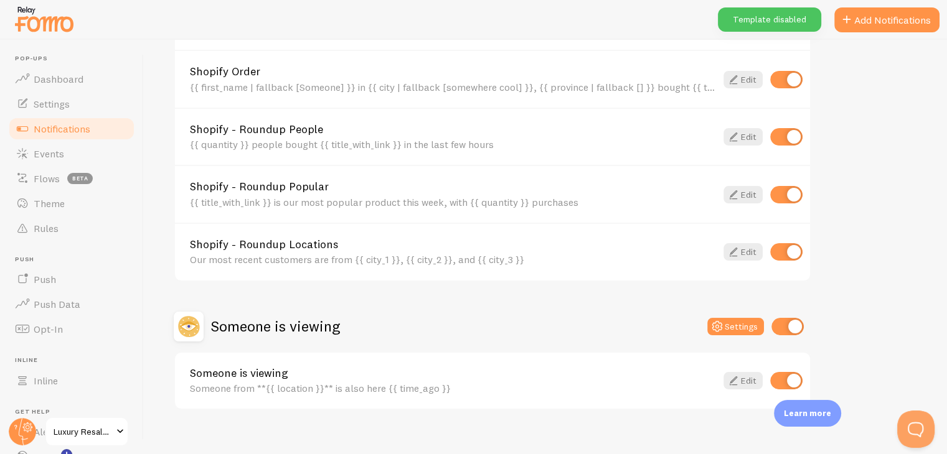
scroll to position [535, 0]
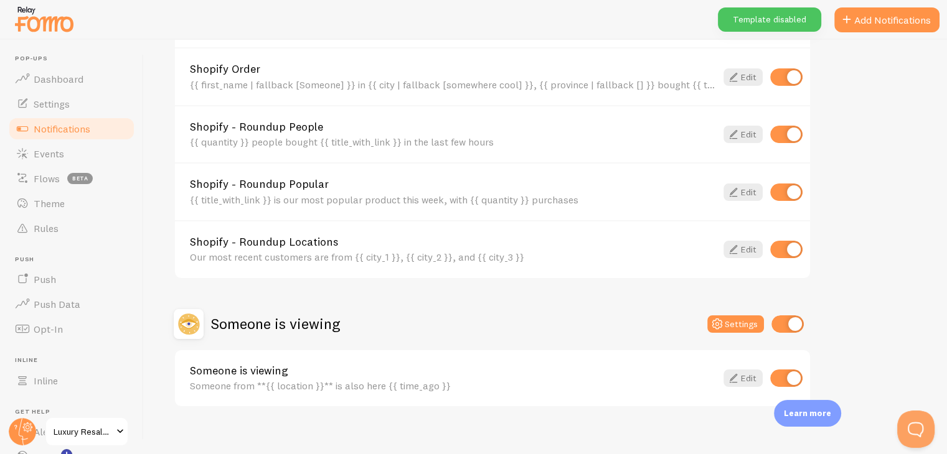
click at [783, 245] on input "checkbox" at bounding box center [786, 249] width 32 height 17
checkbox input "false"
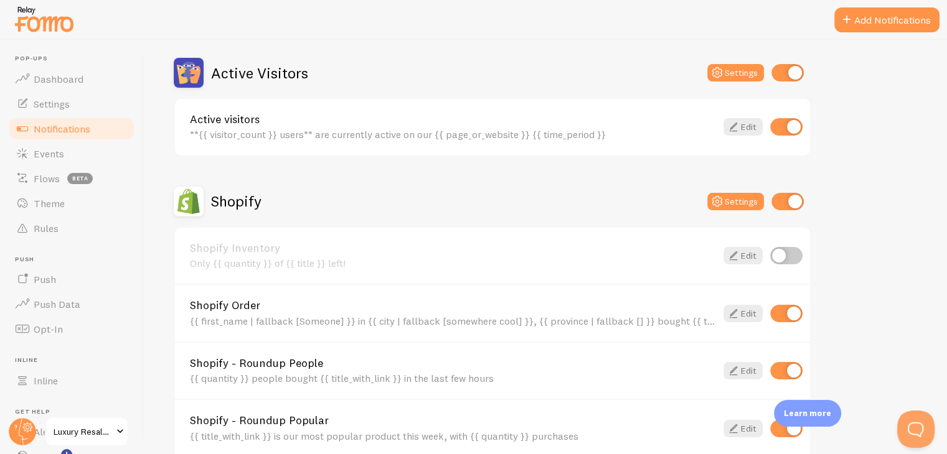
scroll to position [301, 0]
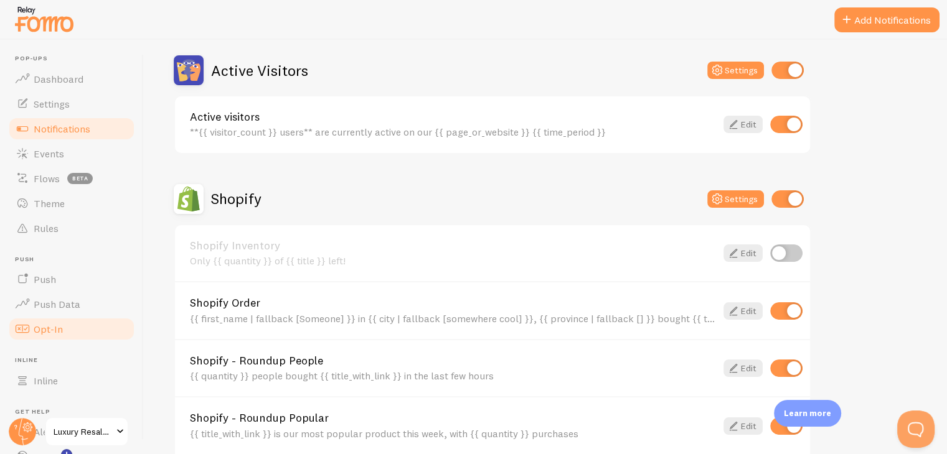
click at [44, 334] on span "Opt-In" at bounding box center [48, 329] width 29 height 12
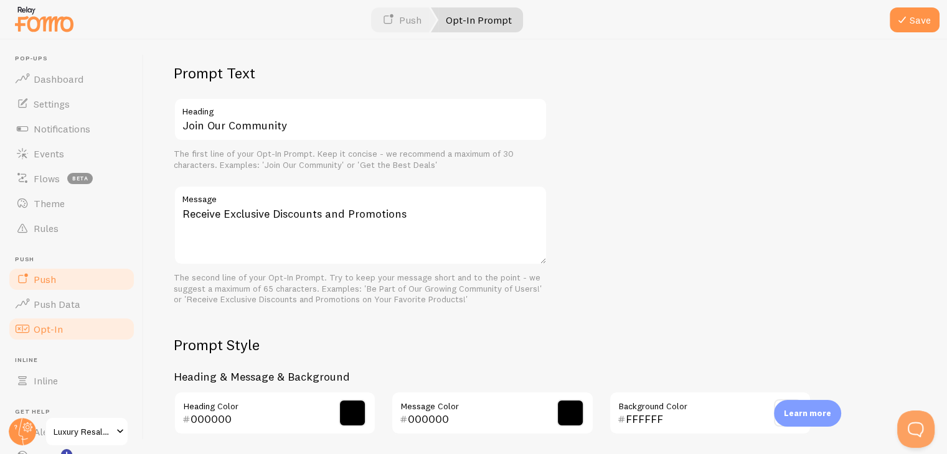
scroll to position [335, 0]
click at [36, 272] on link "Push" at bounding box center [71, 279] width 128 height 25
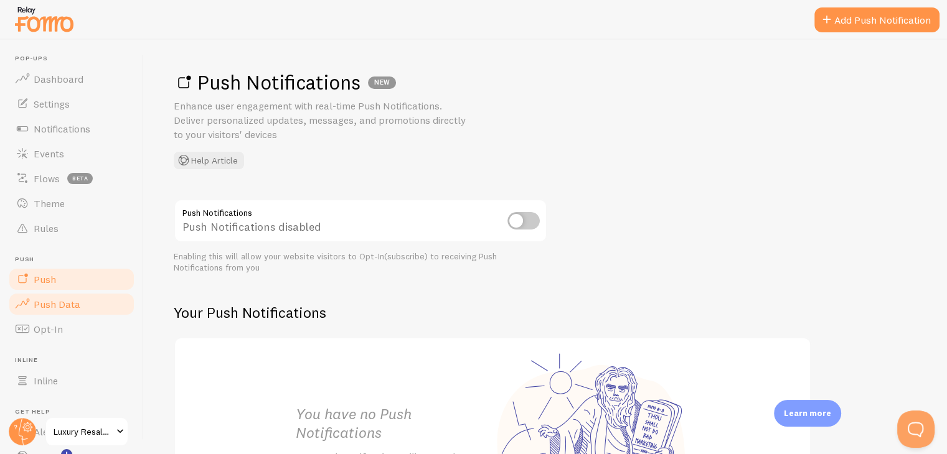
click at [45, 301] on span "Push Data" at bounding box center [57, 304] width 47 height 12
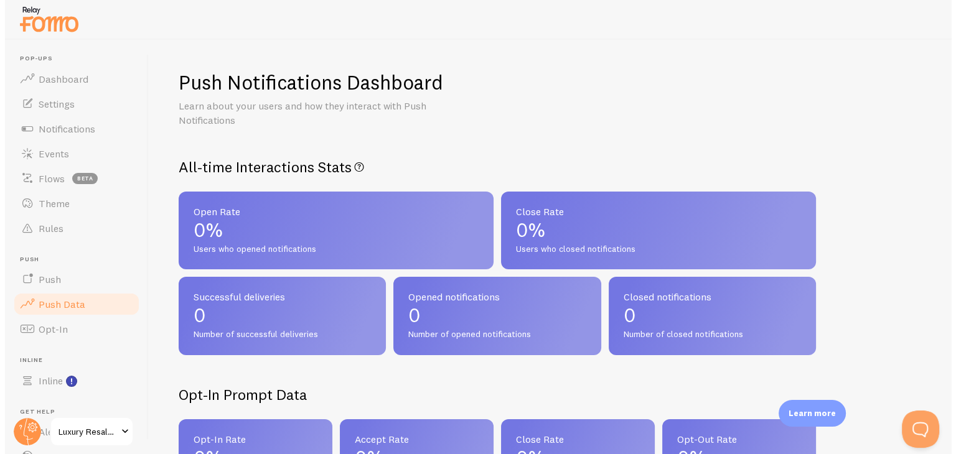
scroll to position [85, 0]
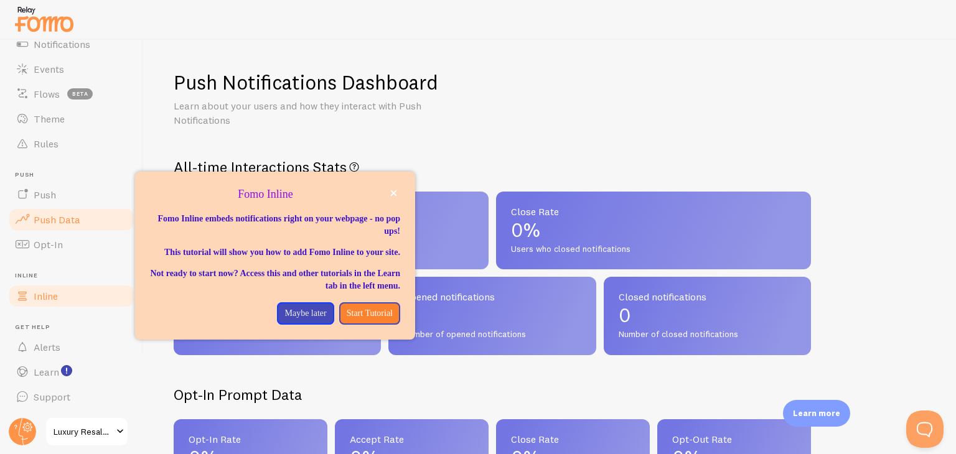
click at [44, 296] on span "Inline" at bounding box center [46, 296] width 24 height 12
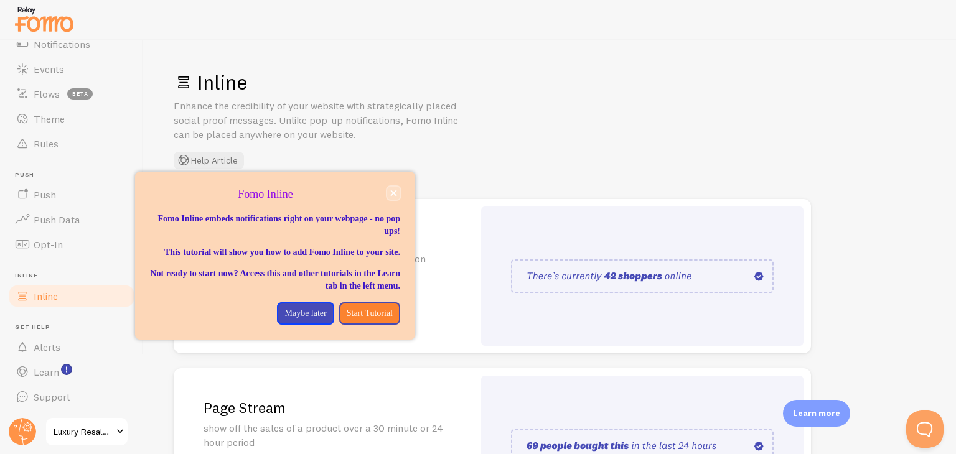
click at [393, 195] on icon "close," at bounding box center [394, 194] width 6 height 6
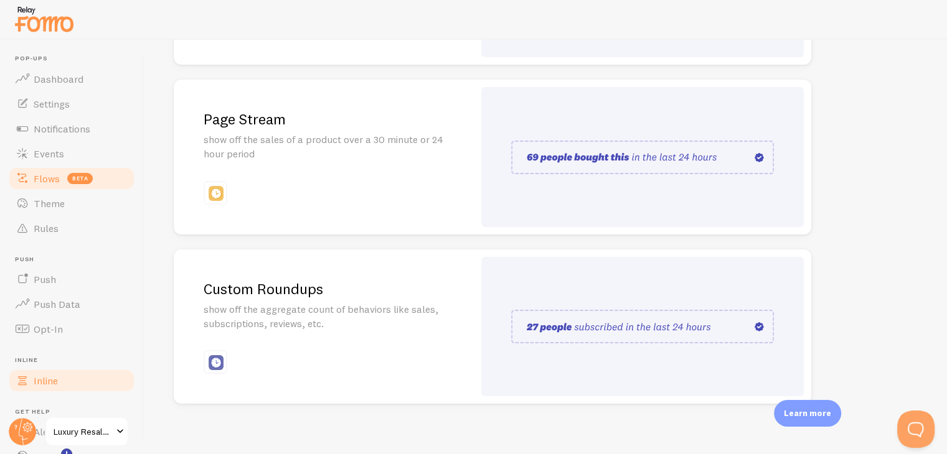
click at [47, 179] on span "Flows" at bounding box center [47, 178] width 26 height 12
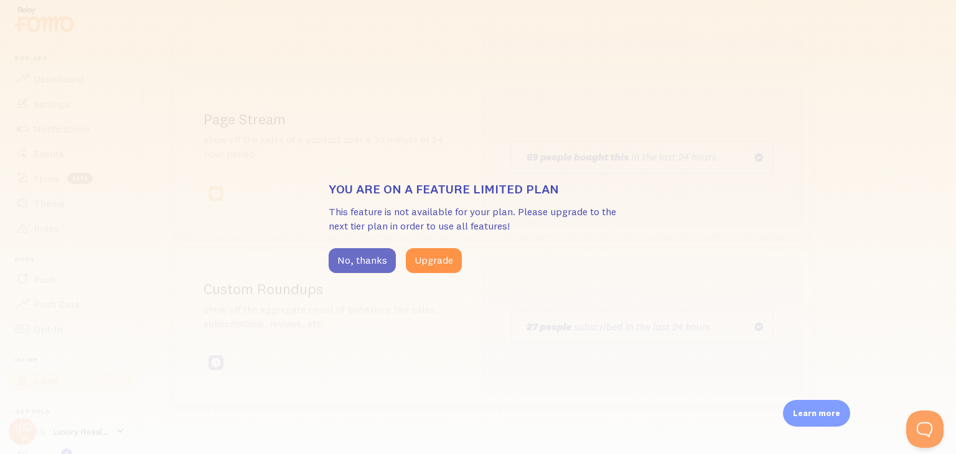
click at [354, 260] on button "No, thanks" at bounding box center [362, 260] width 67 height 25
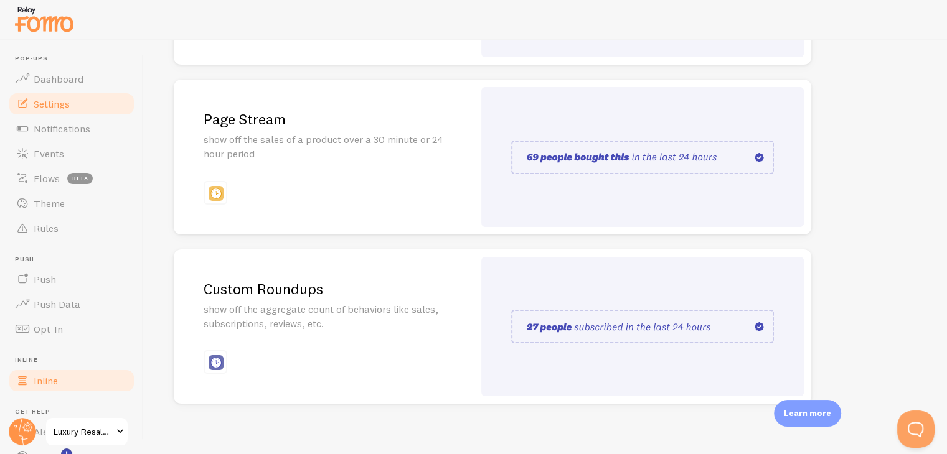
click at [49, 100] on span "Settings" at bounding box center [52, 104] width 36 height 12
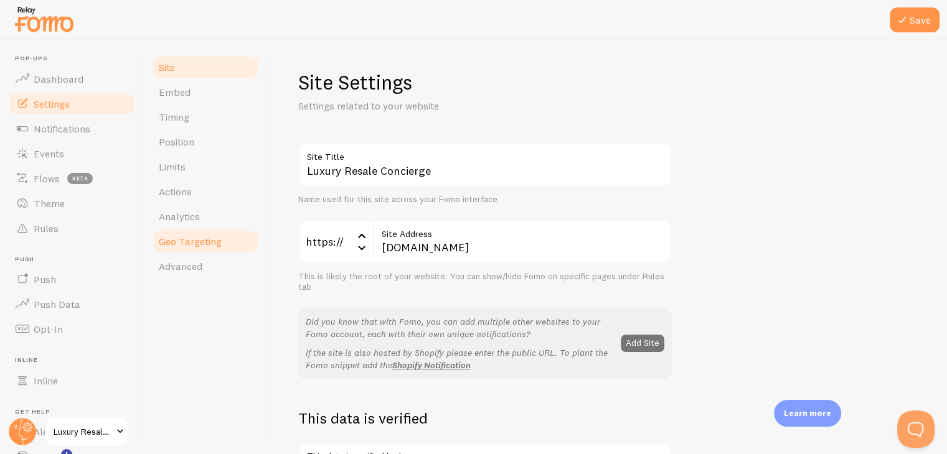
scroll to position [14, 0]
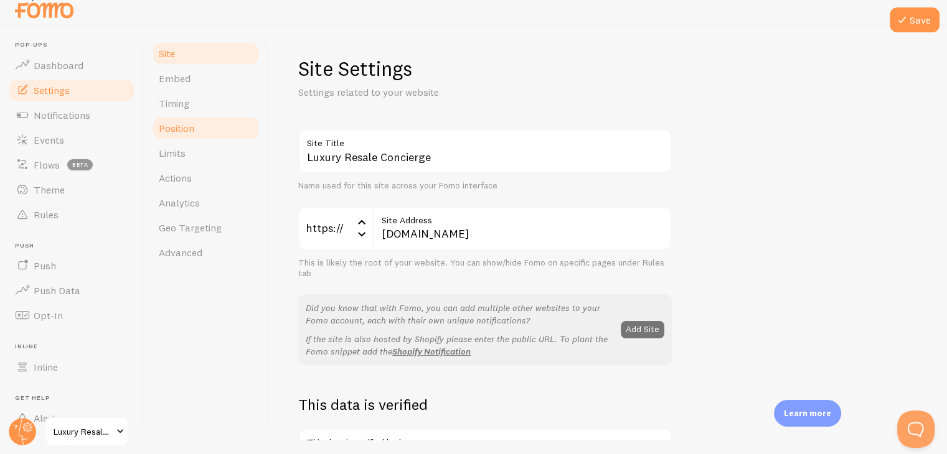
click at [189, 133] on span "Position" at bounding box center [176, 128] width 35 height 12
click at [899, 28] on button "Save" at bounding box center [915, 19] width 50 height 25
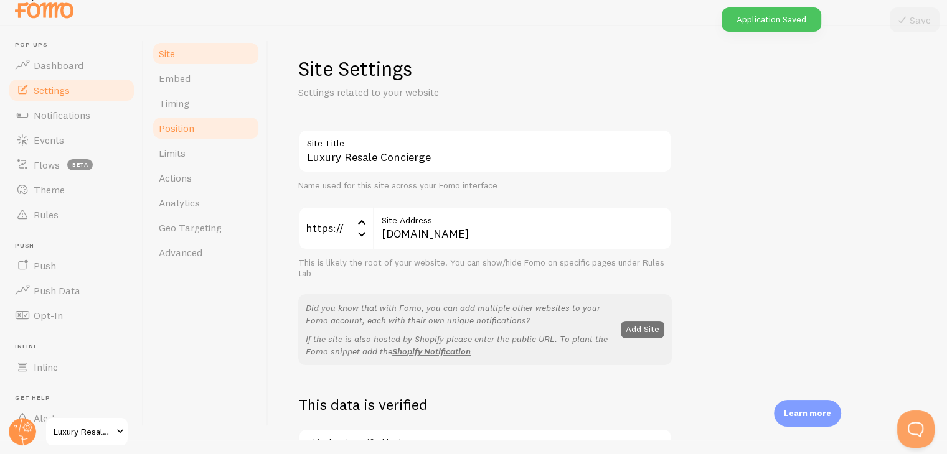
click at [177, 131] on span "Position" at bounding box center [176, 128] width 35 height 12
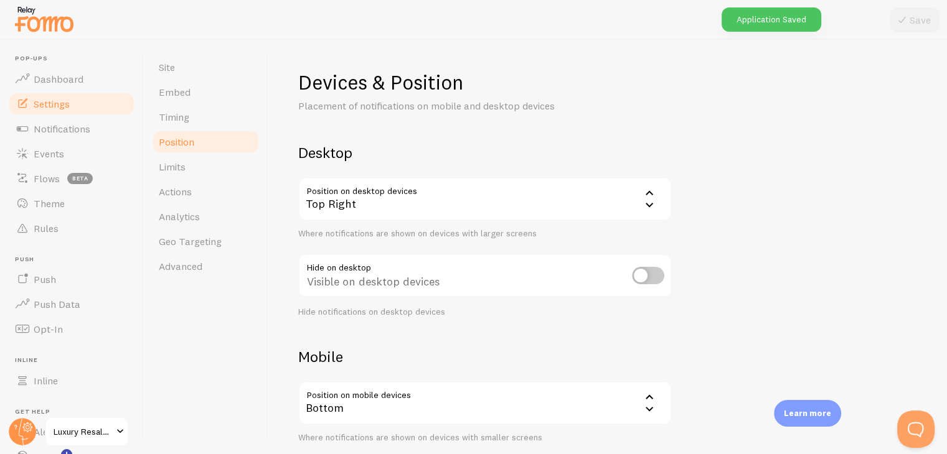
click at [642, 197] on icon at bounding box center [649, 193] width 15 height 15
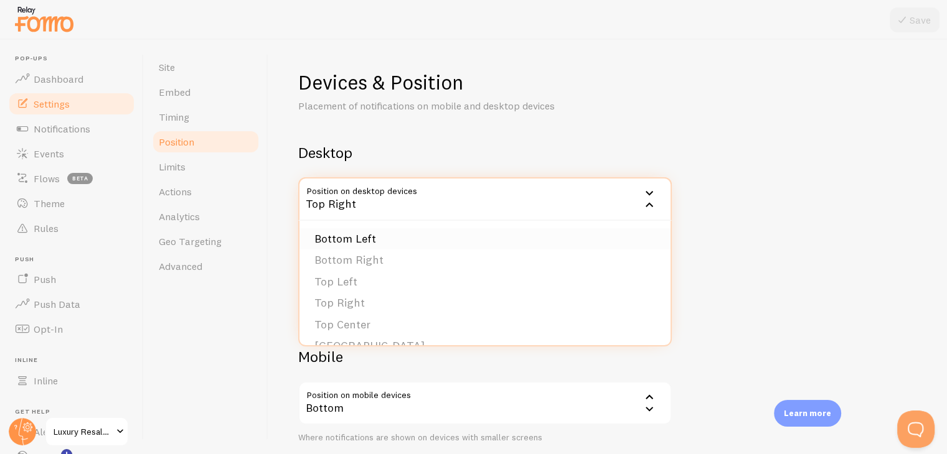
click at [421, 235] on li "Bottom Left" at bounding box center [484, 239] width 371 height 22
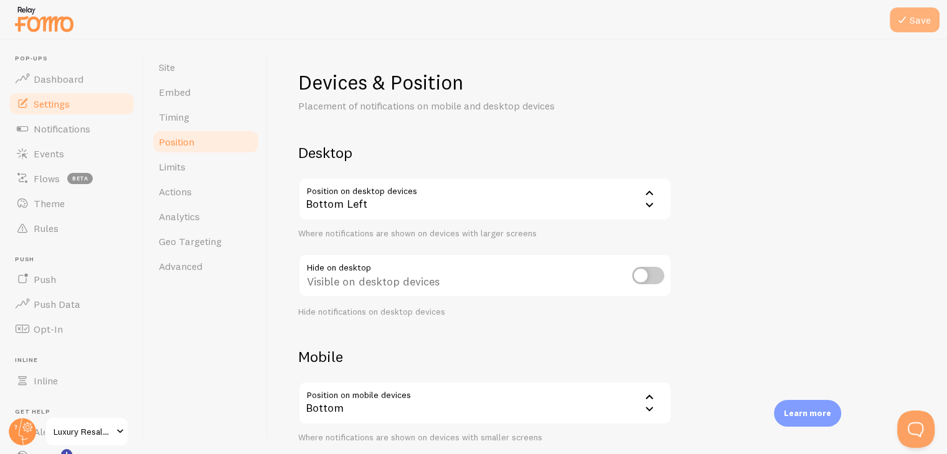
click at [908, 16] on icon at bounding box center [902, 19] width 15 height 15
click at [179, 116] on span "Timing" at bounding box center [174, 117] width 31 height 12
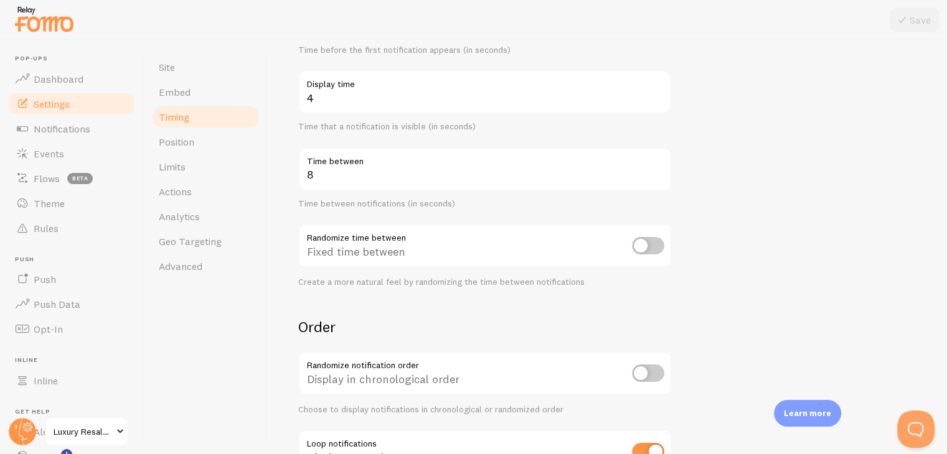
scroll to position [281, 0]
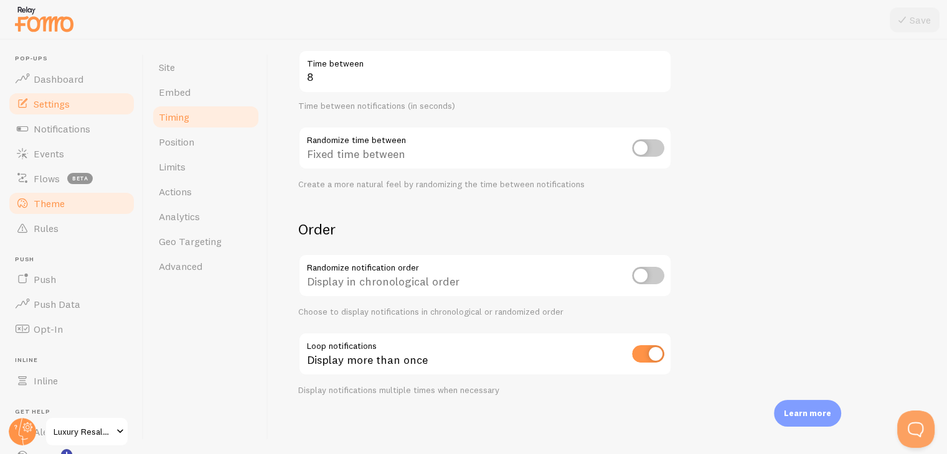
click at [65, 210] on link "Theme" at bounding box center [71, 203] width 128 height 25
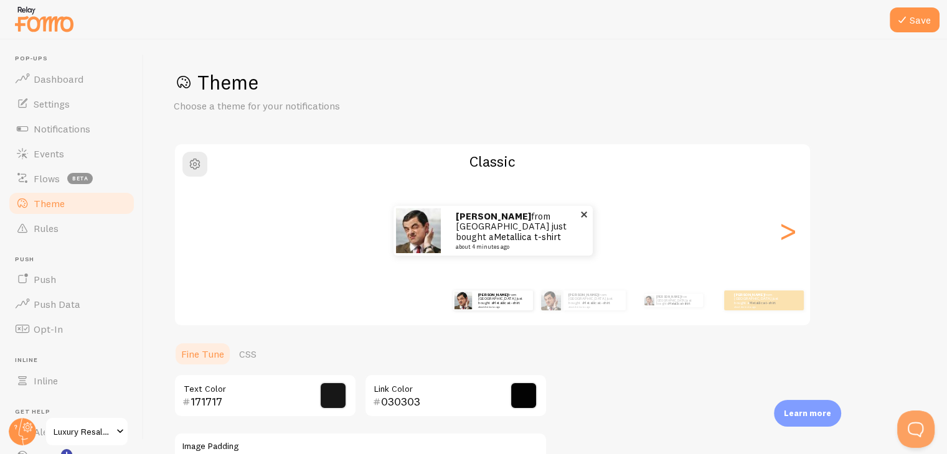
click at [418, 232] on img at bounding box center [418, 231] width 45 height 45
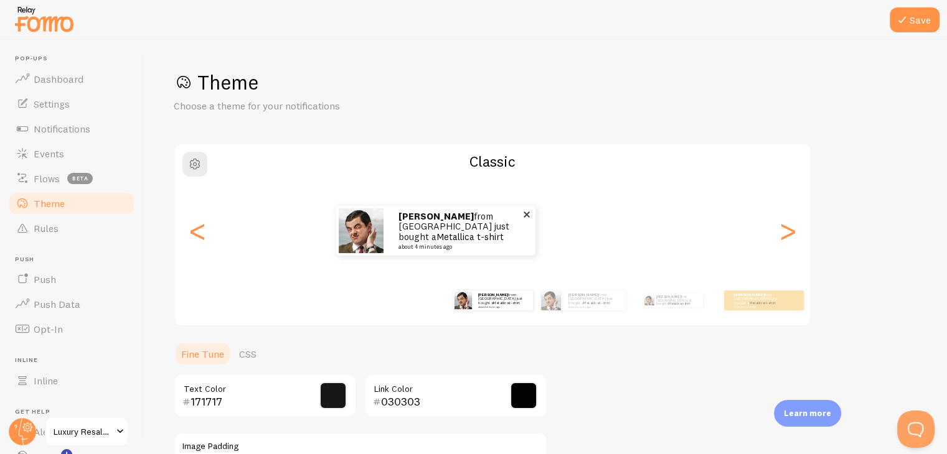
click at [360, 239] on img at bounding box center [361, 231] width 45 height 45
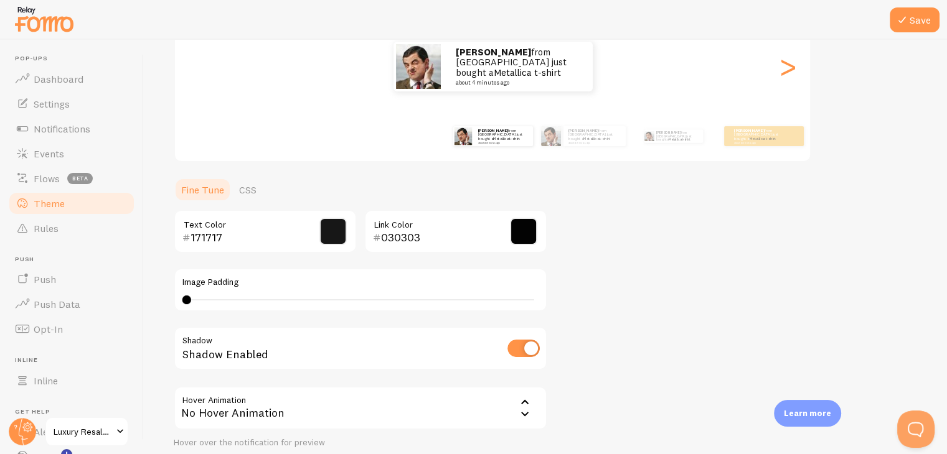
scroll to position [265, 0]
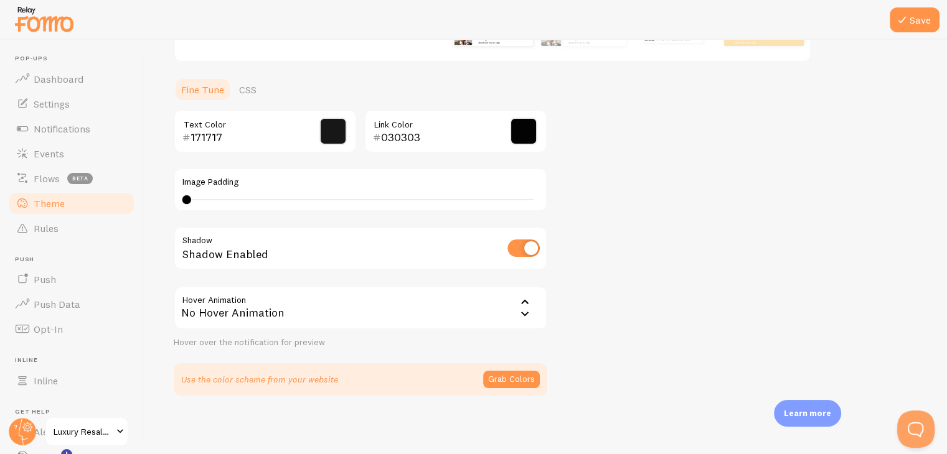
click at [528, 247] on input "checkbox" at bounding box center [523, 248] width 32 height 17
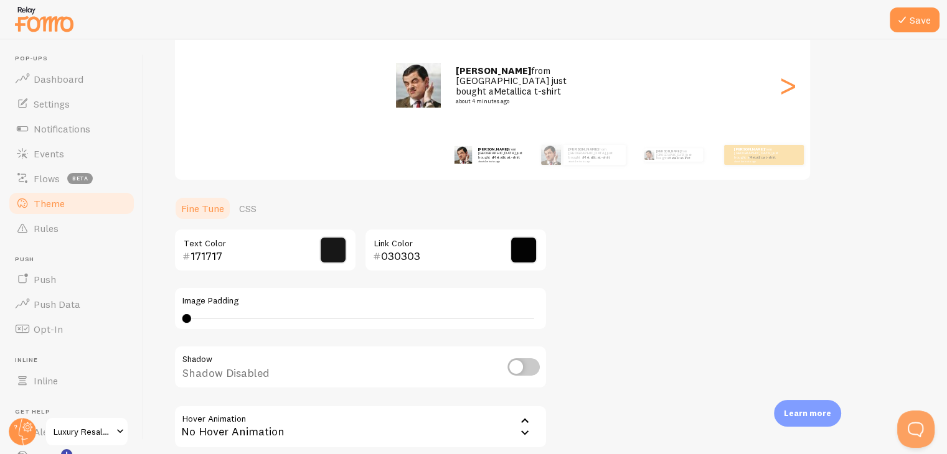
scroll to position [146, 0]
click at [512, 369] on input "checkbox" at bounding box center [523, 366] width 32 height 17
checkbox input "true"
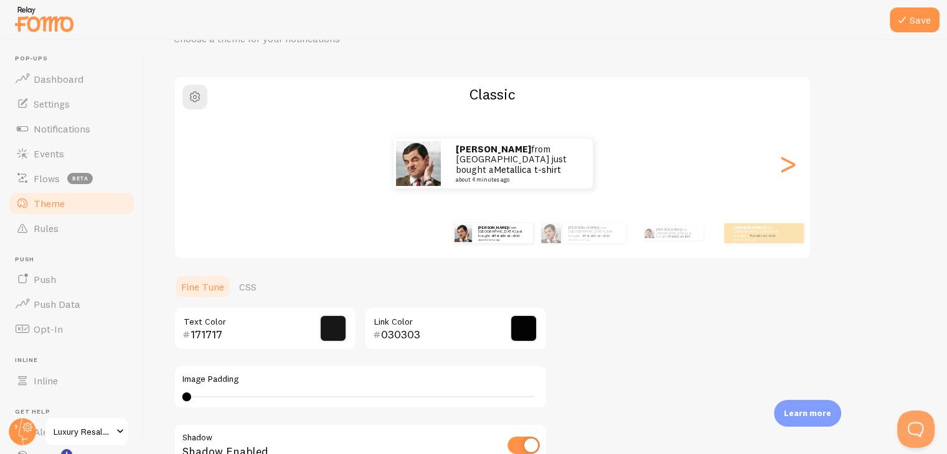
scroll to position [61, 0]
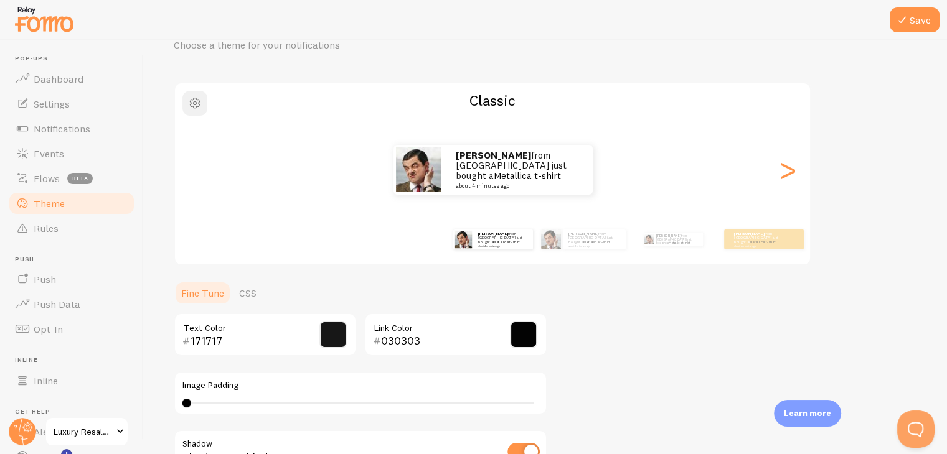
click at [199, 106] on span "button" at bounding box center [194, 103] width 15 height 15
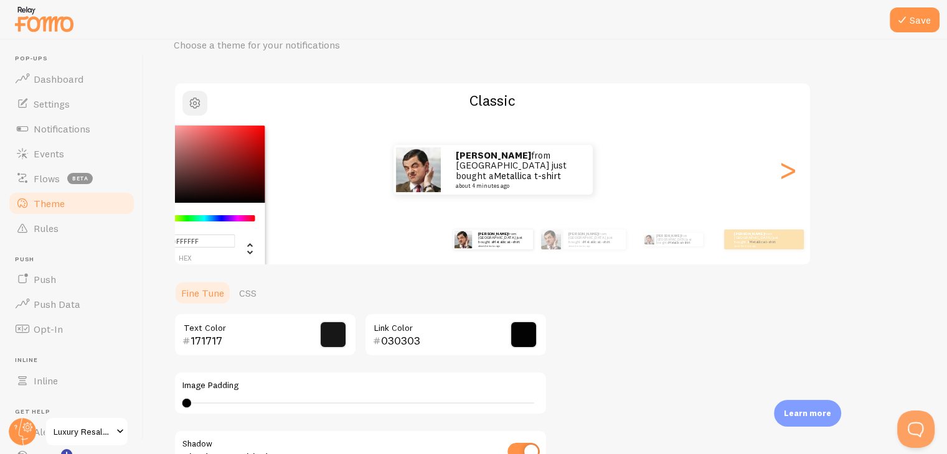
click at [199, 106] on span "button" at bounding box center [194, 103] width 15 height 15
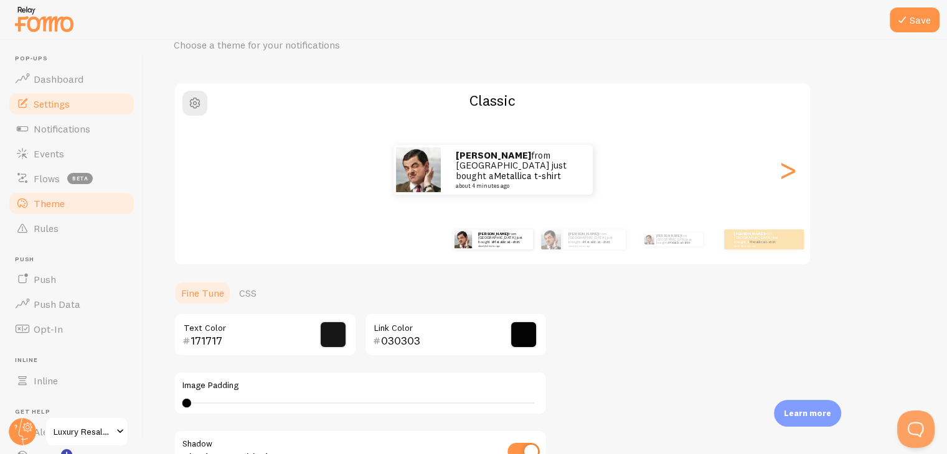
click at [59, 98] on span "Settings" at bounding box center [52, 104] width 36 height 12
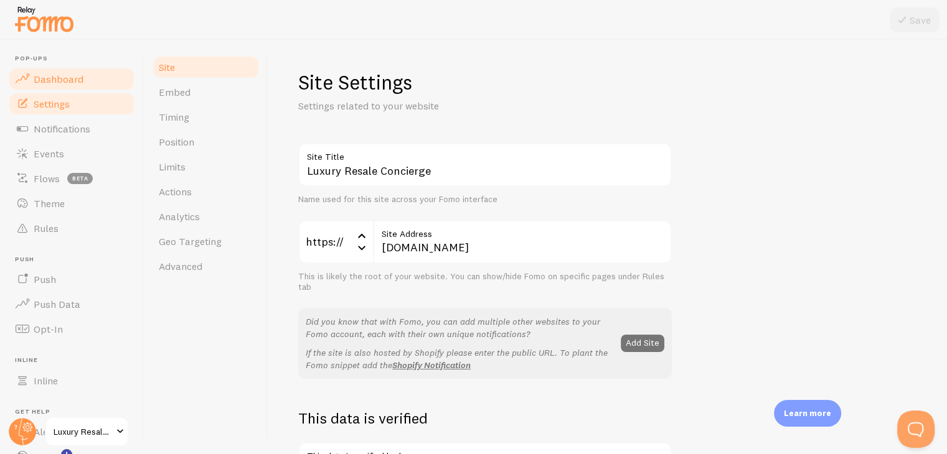
click at [57, 87] on link "Dashboard" at bounding box center [71, 79] width 128 height 25
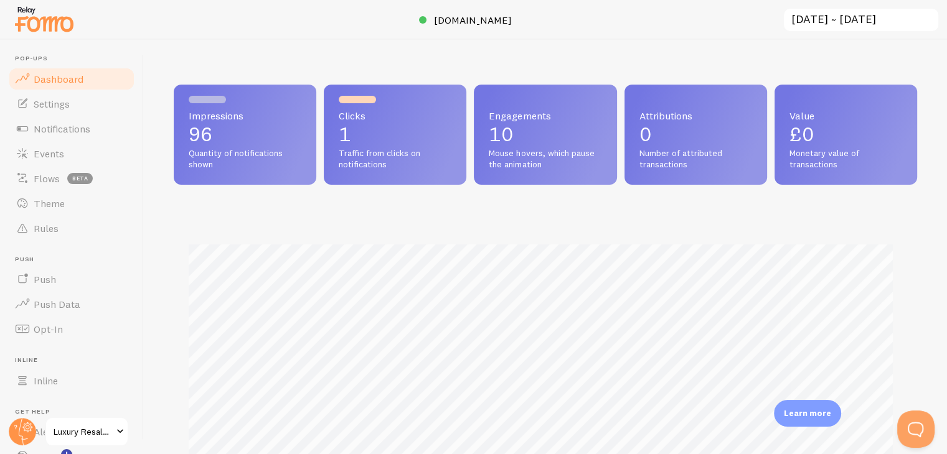
scroll to position [622264, 621857]
click at [50, 126] on span "Notifications" at bounding box center [62, 129] width 57 height 12
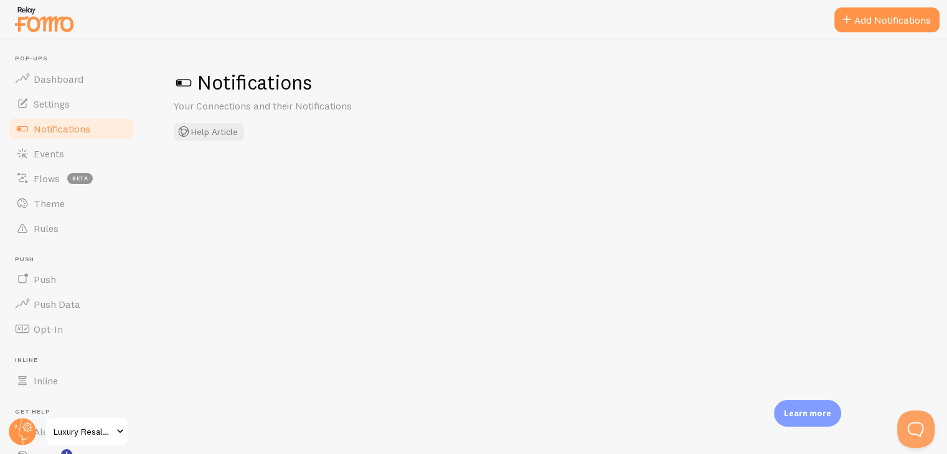
checkbox input "false"
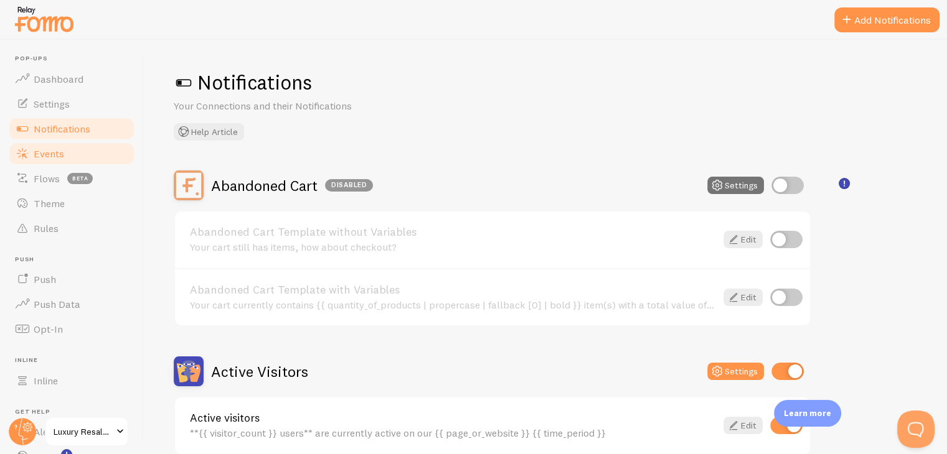
click at [42, 150] on span "Events" at bounding box center [49, 154] width 31 height 12
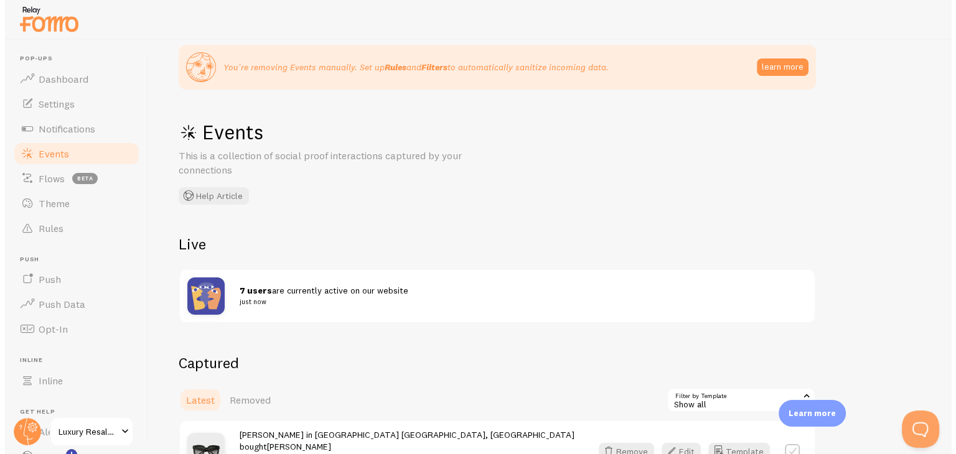
scroll to position [22, 0]
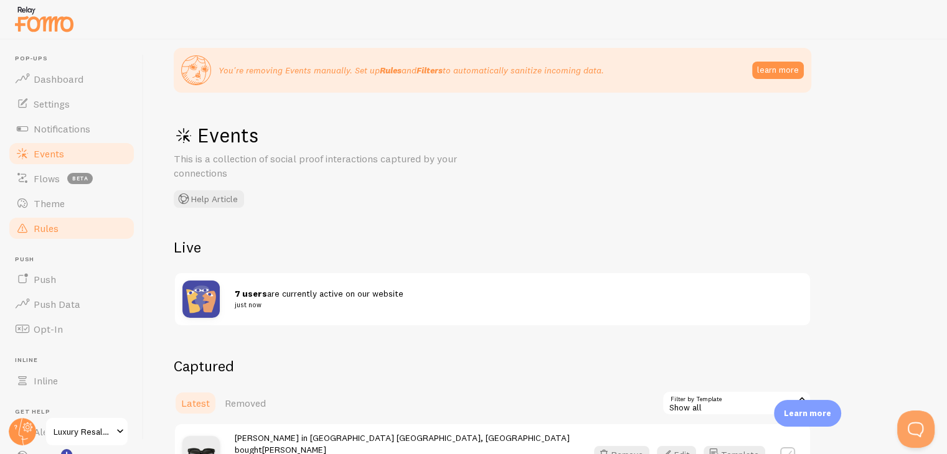
click at [48, 231] on span "Rules" at bounding box center [46, 228] width 25 height 12
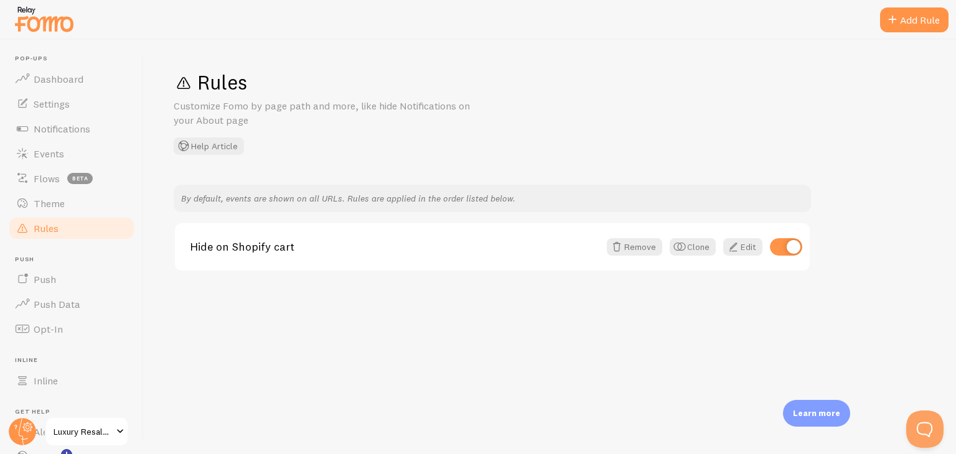
scroll to position [85, 0]
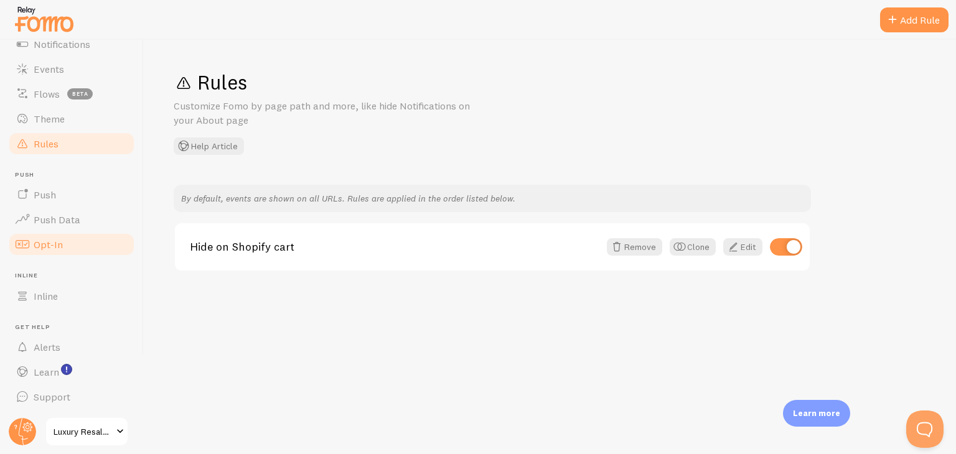
click at [54, 248] on span "Opt-In" at bounding box center [48, 244] width 29 height 12
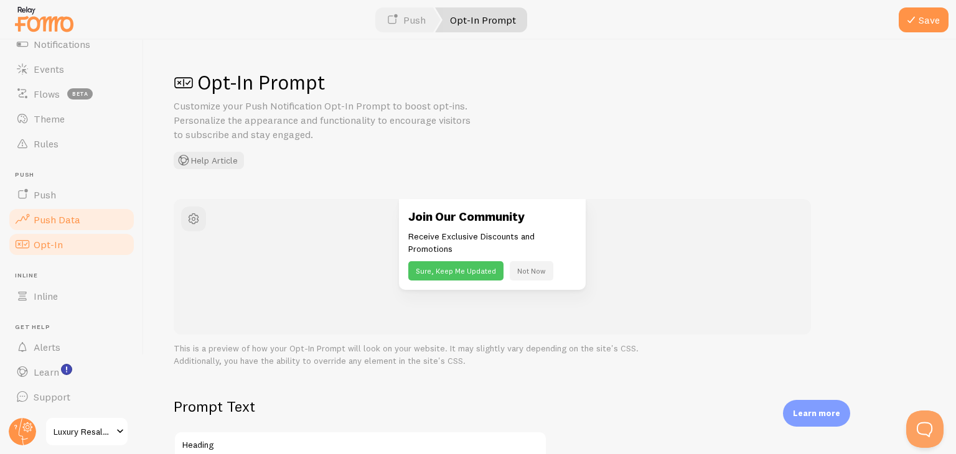
click at [54, 221] on span "Push Data" at bounding box center [57, 220] width 47 height 12
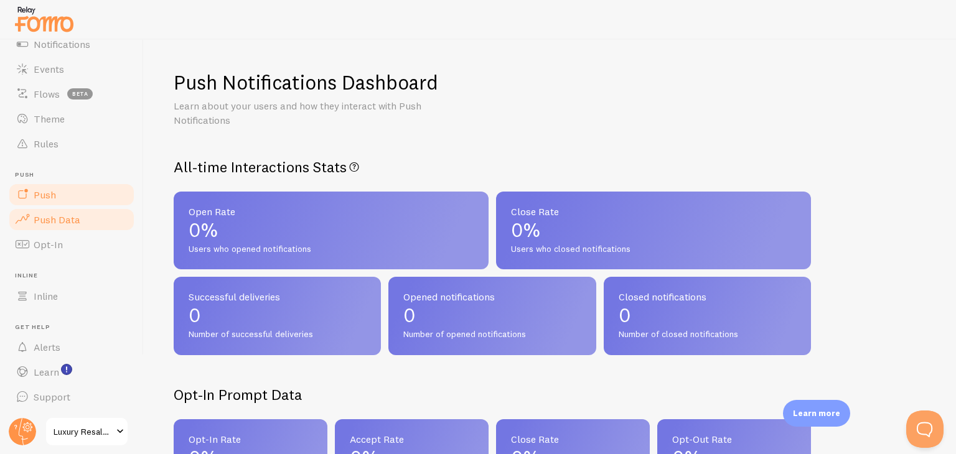
click at [45, 194] on span "Push" at bounding box center [45, 195] width 22 height 12
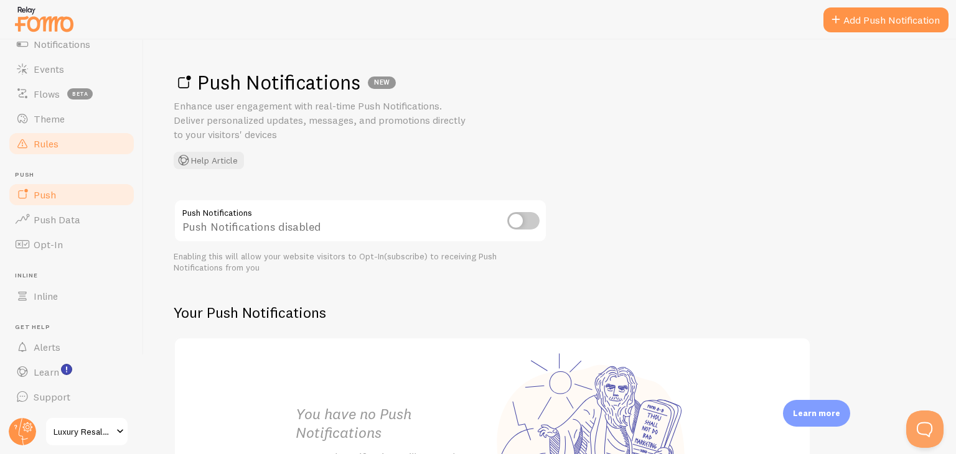
click at [42, 154] on link "Rules" at bounding box center [71, 143] width 128 height 25
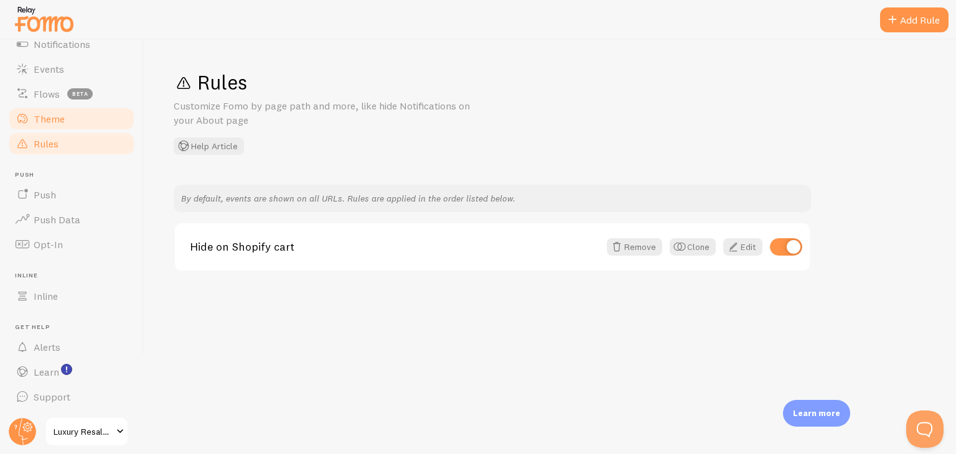
click at [46, 119] on span "Theme" at bounding box center [49, 119] width 31 height 12
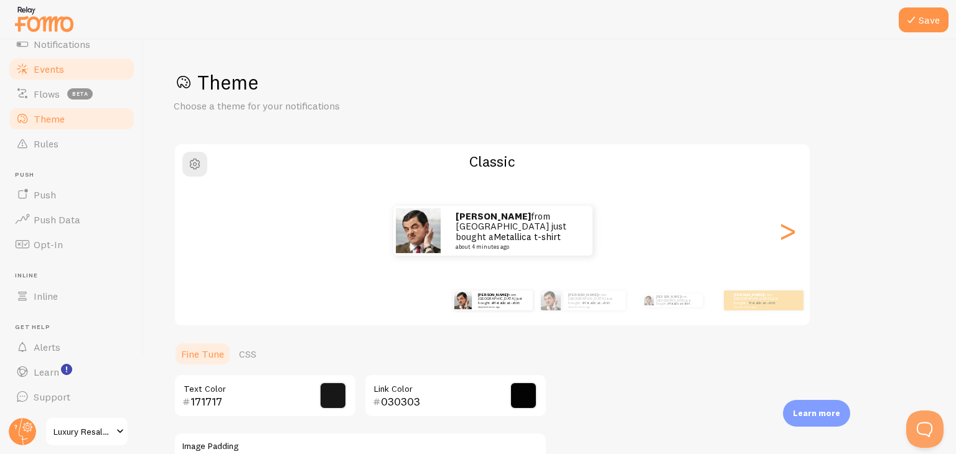
click at [50, 67] on span "Events" at bounding box center [49, 69] width 31 height 12
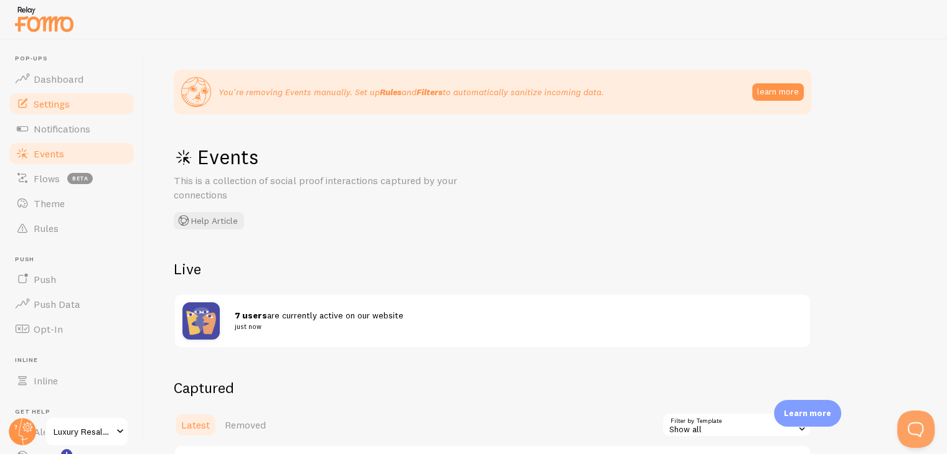
click at [49, 106] on span "Settings" at bounding box center [52, 104] width 36 height 12
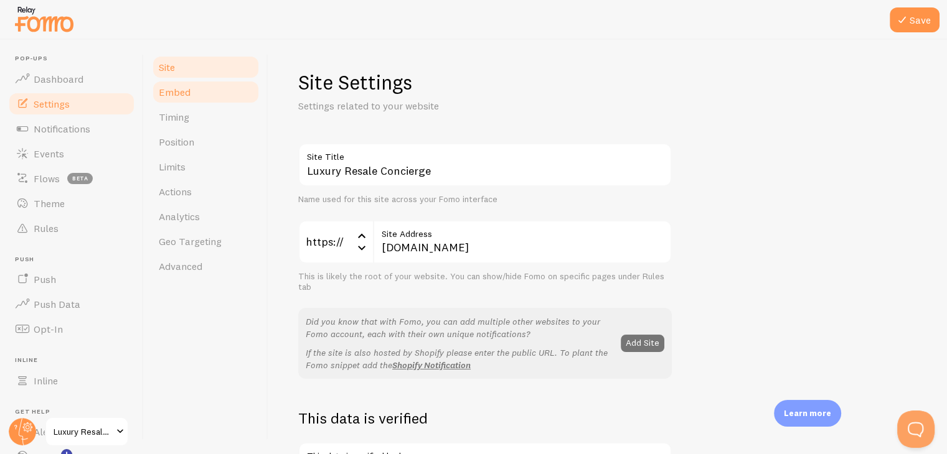
click at [179, 92] on span "Embed" at bounding box center [175, 92] width 32 height 12
click at [915, 20] on button "Save" at bounding box center [915, 19] width 50 height 25
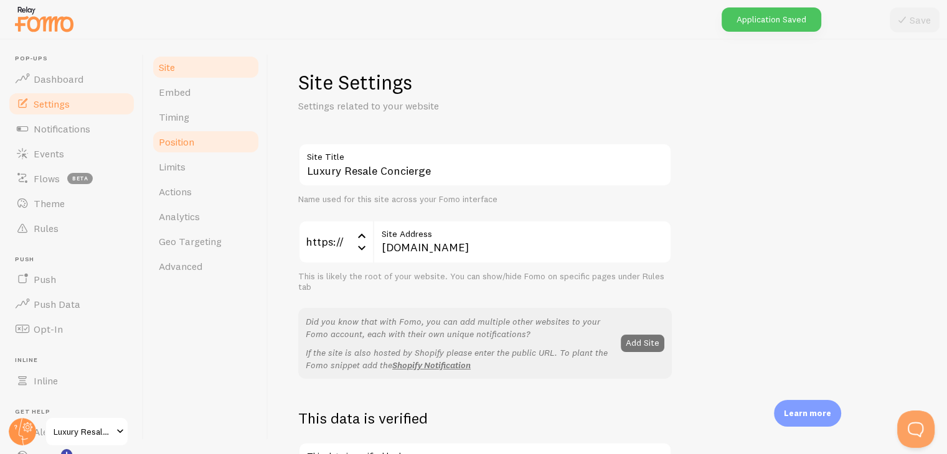
click at [174, 146] on span "Position" at bounding box center [176, 142] width 35 height 12
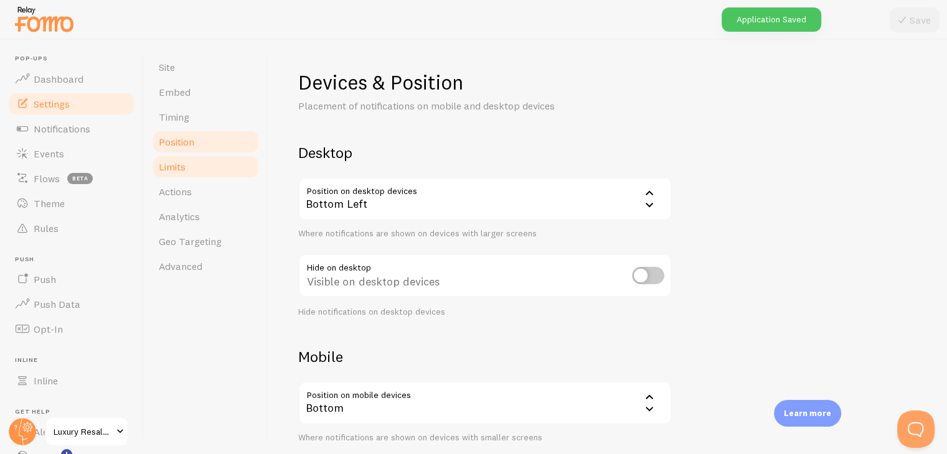
click at [174, 172] on span "Limits" at bounding box center [172, 167] width 27 height 12
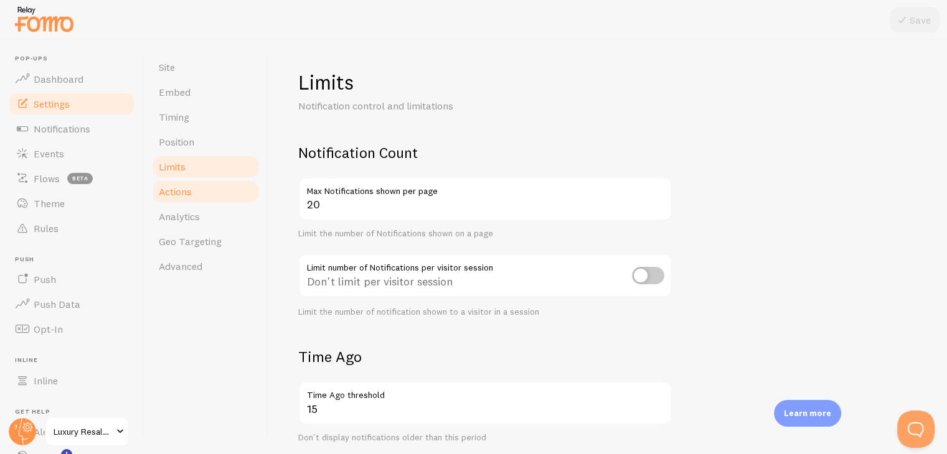
click at [174, 192] on span "Actions" at bounding box center [175, 192] width 33 height 12
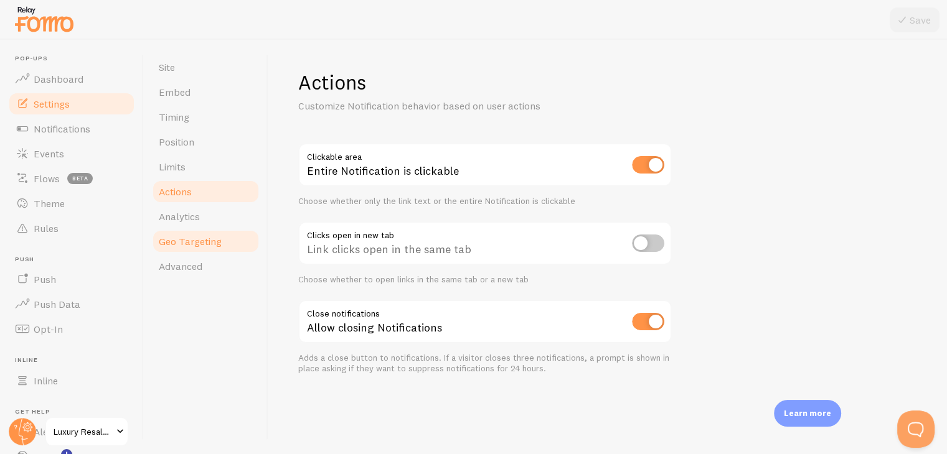
click at [176, 229] on link "Geo Targeting" at bounding box center [205, 241] width 109 height 25
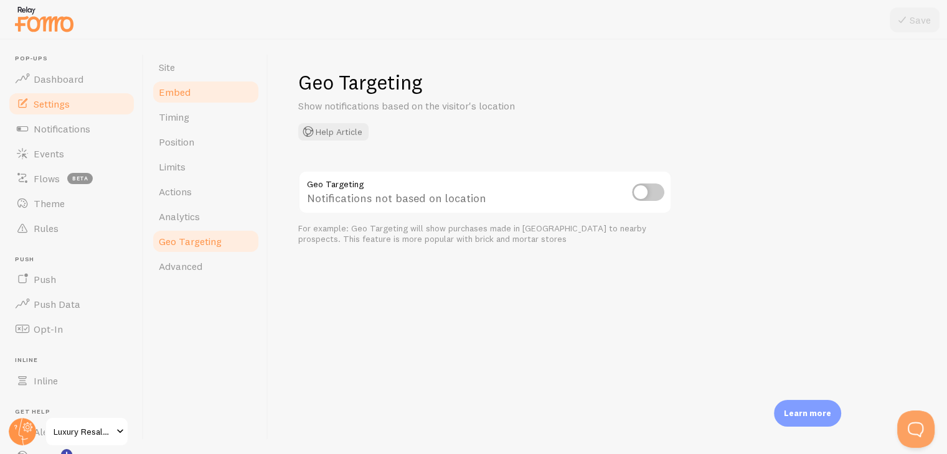
click at [171, 100] on link "Embed" at bounding box center [205, 92] width 109 height 25
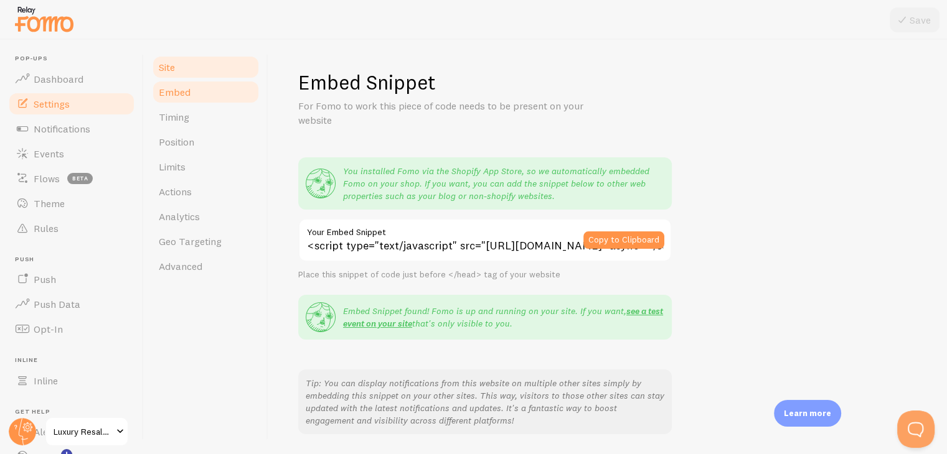
click at [167, 68] on span "Site" at bounding box center [167, 67] width 16 height 12
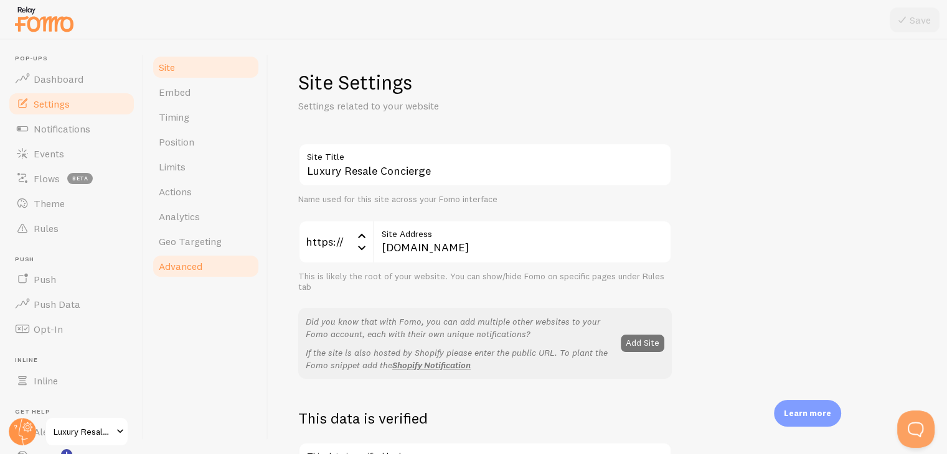
click at [181, 267] on span "Advanced" at bounding box center [181, 266] width 44 height 12
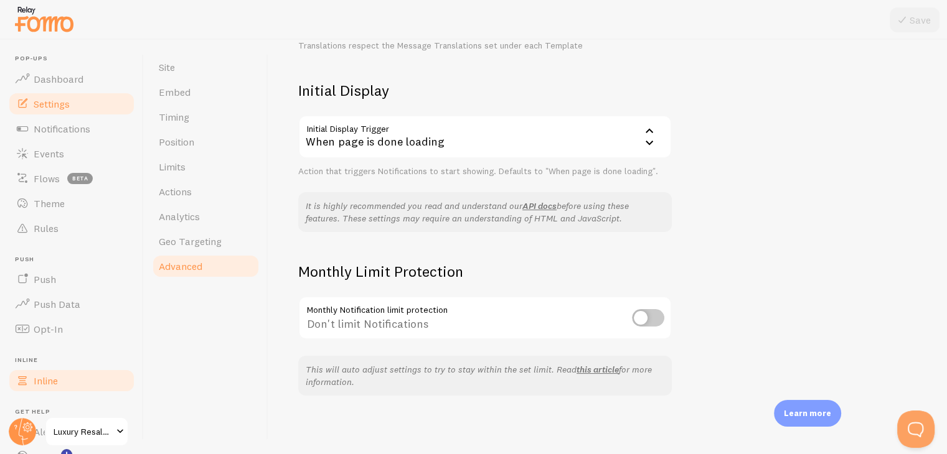
click at [78, 379] on link "Inline" at bounding box center [71, 381] width 128 height 25
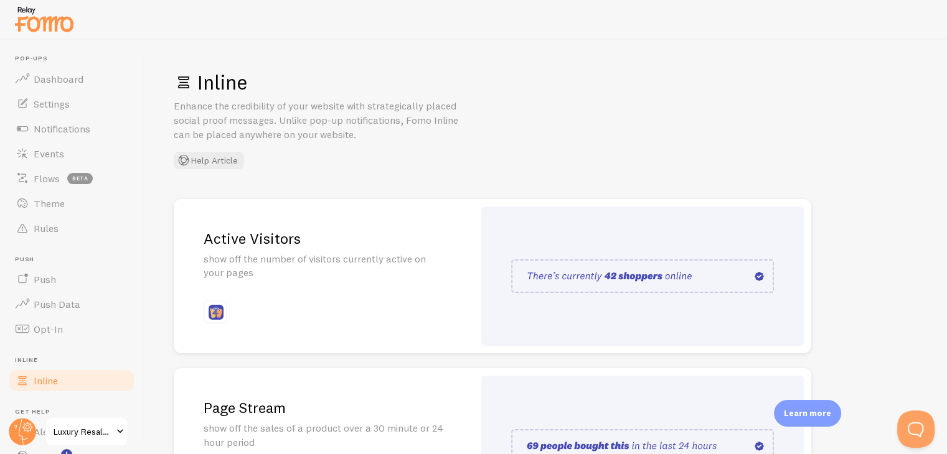
click at [415, 288] on div "Active Visitors show off the number of visitors currently active on your pages" at bounding box center [324, 276] width 300 height 155
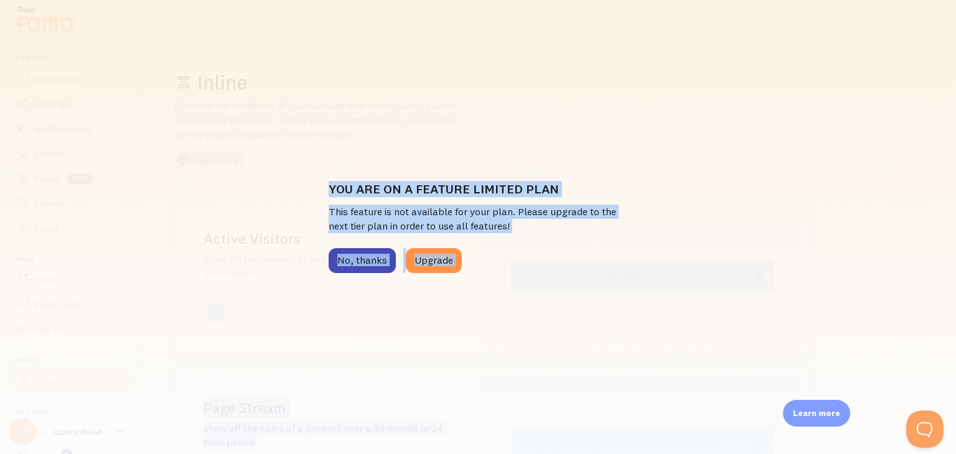
drag, startPoint x: 415, startPoint y: 288, endPoint x: 403, endPoint y: 392, distance: 104.6
click at [403, 392] on div "Pop-ups Dashboard Settings Notifications Events Flows beta Theme Rules [GEOGRAP…" at bounding box center [478, 227] width 956 height 454
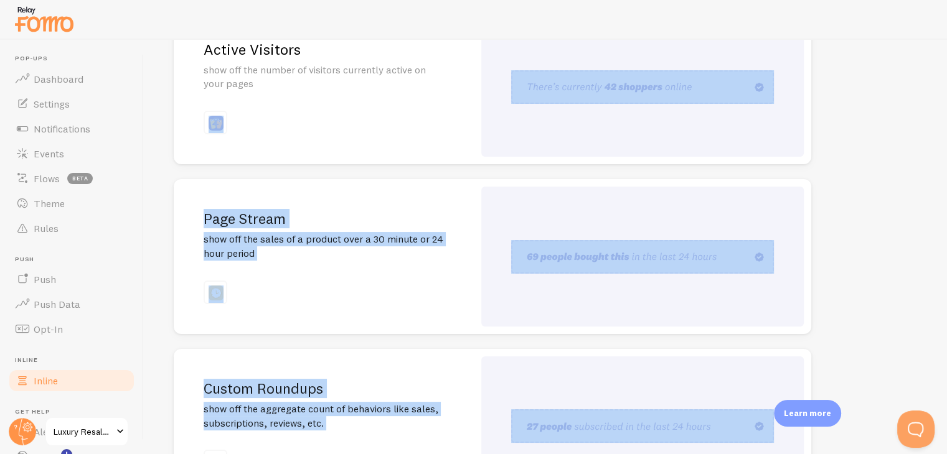
scroll to position [299, 0]
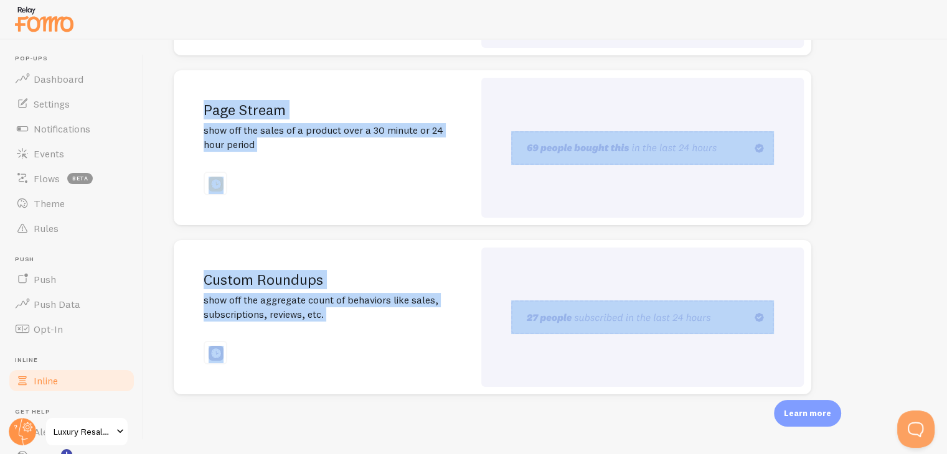
click at [397, 276] on h2 "Custom Roundups" at bounding box center [324, 279] width 240 height 19
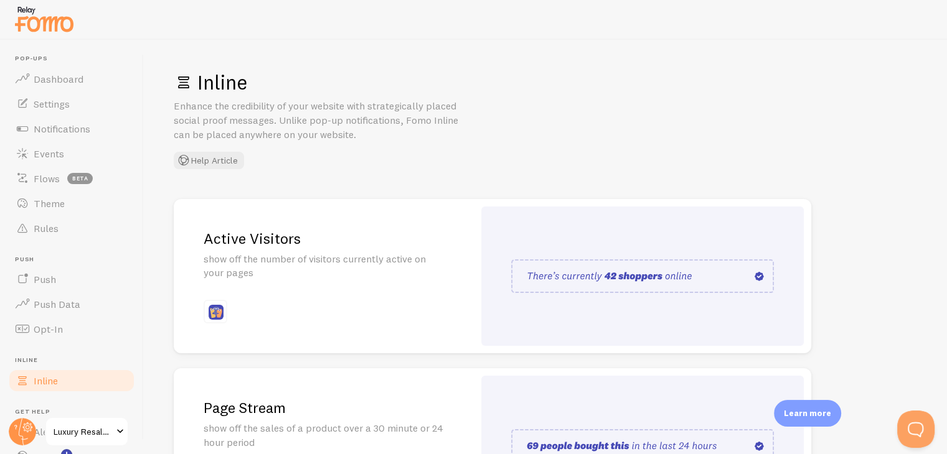
click at [246, 278] on p "show off the number of visitors currently active on your pages" at bounding box center [324, 266] width 240 height 29
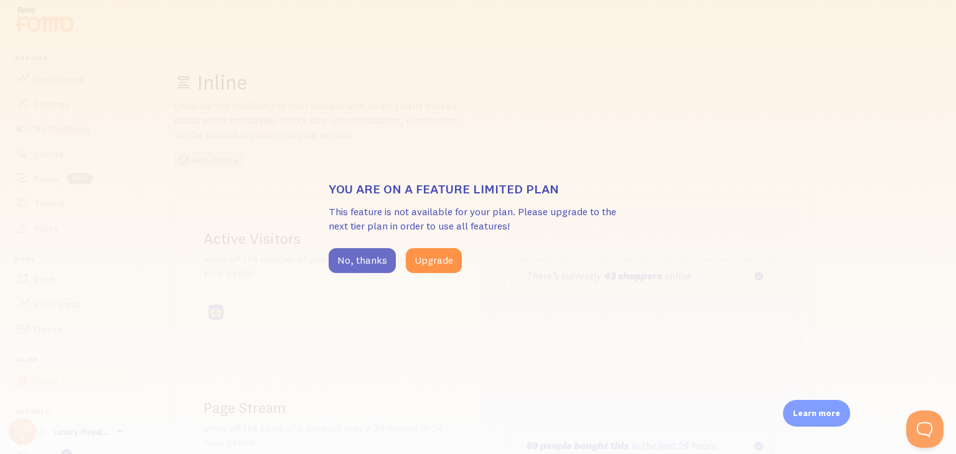
click at [363, 260] on button "No, thanks" at bounding box center [362, 260] width 67 height 25
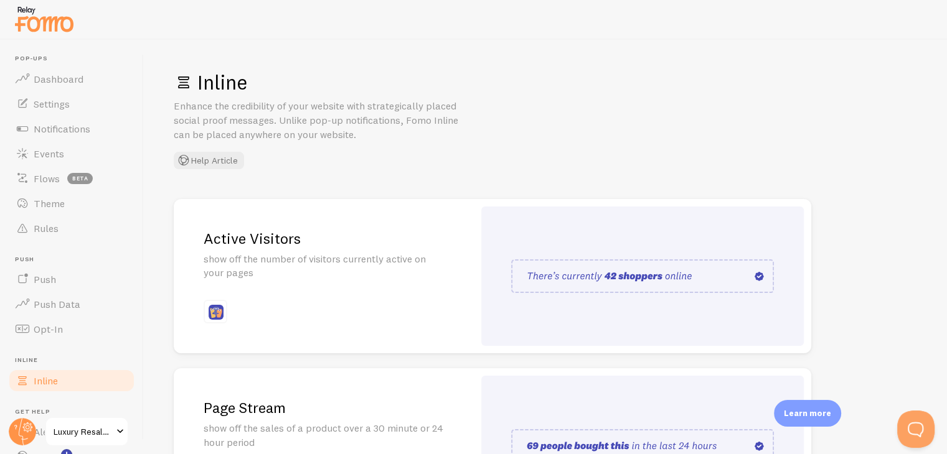
click at [711, 277] on img at bounding box center [642, 277] width 263 height 34
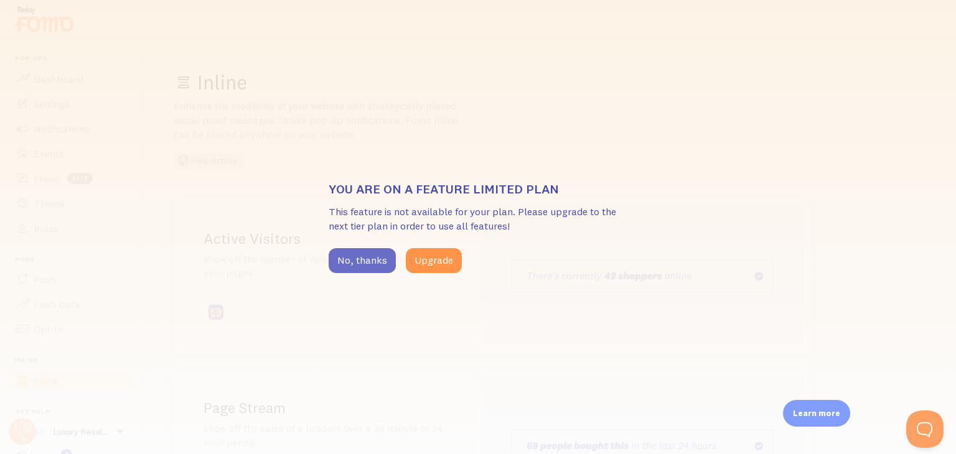
click at [359, 261] on button "No, thanks" at bounding box center [362, 260] width 67 height 25
